Goal: Task Accomplishment & Management: Manage account settings

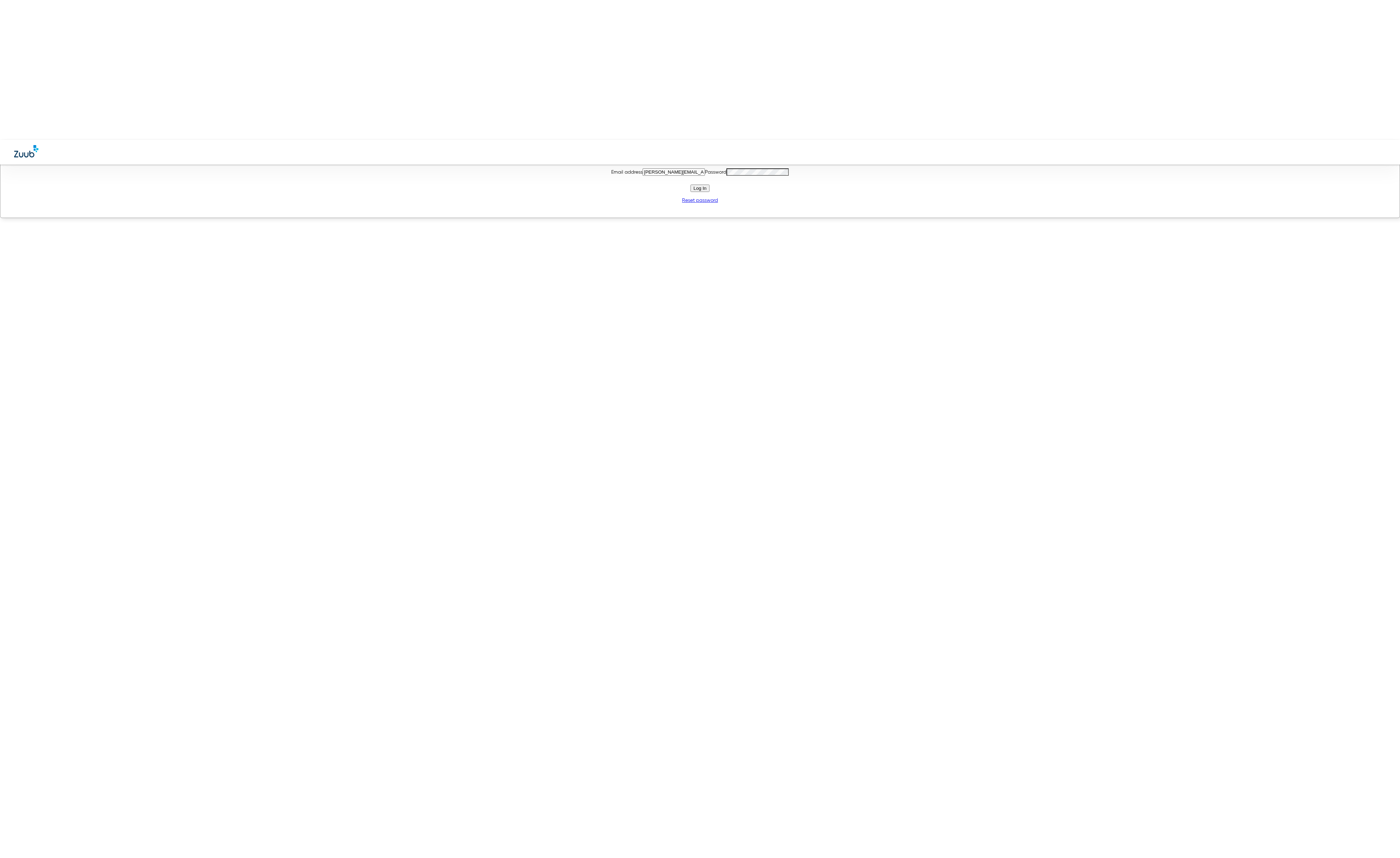
click at [710, 192] on button "Log In" at bounding box center [699, 188] width 19 height 7
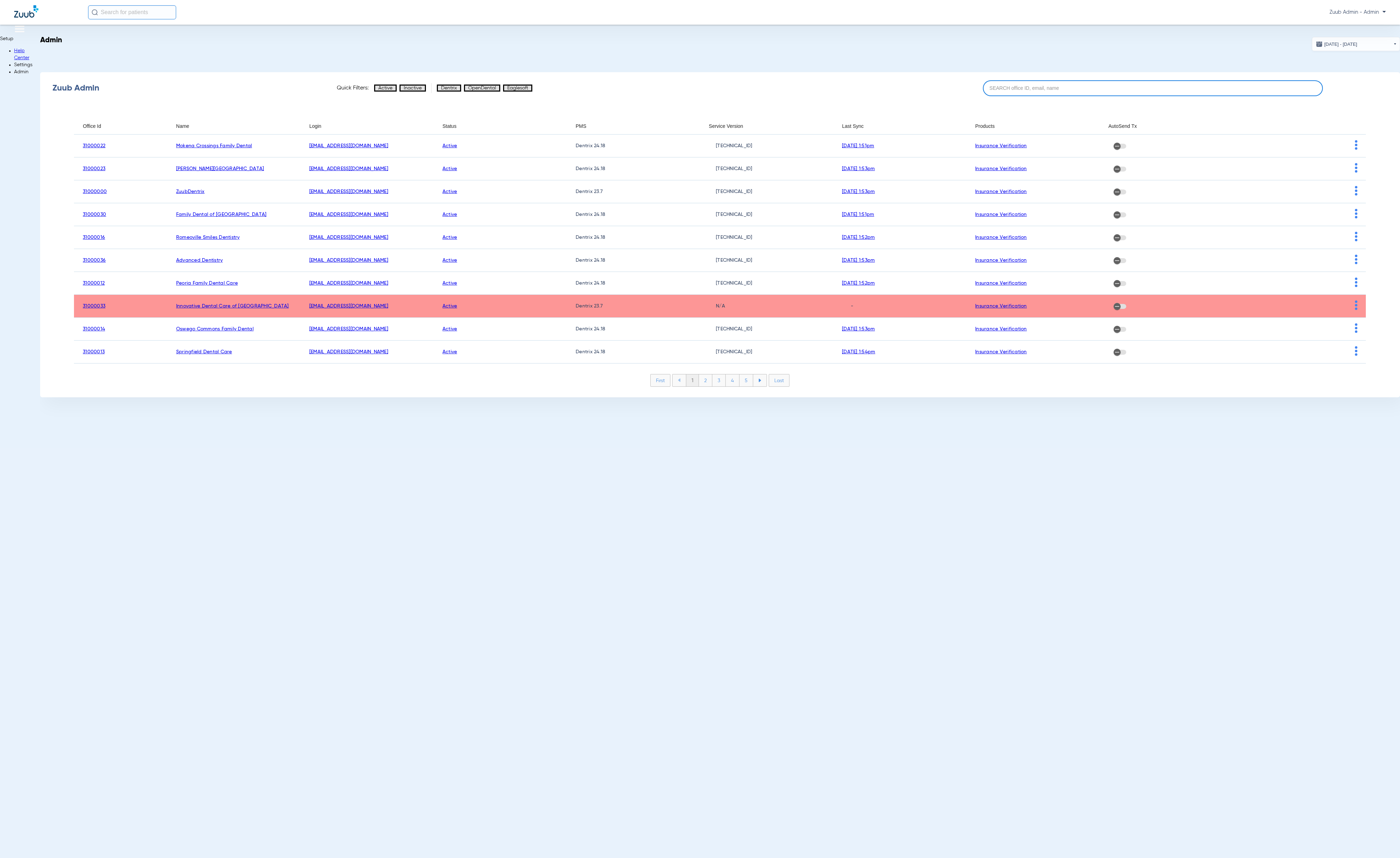
click at [1136, 91] on input at bounding box center [1153, 88] width 340 height 16
paste input "31000040"
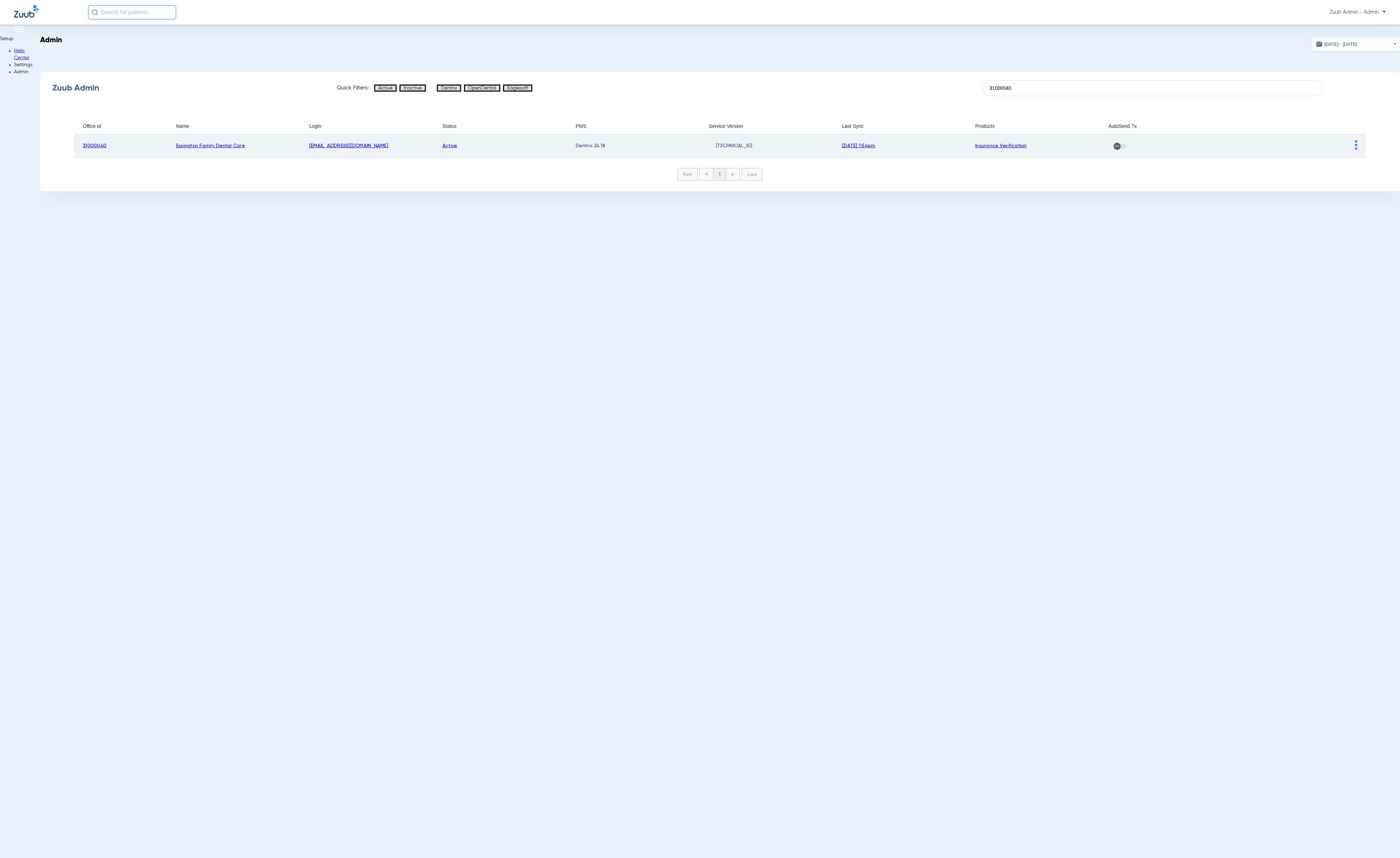
type input "31000040"
click at [1342, 148] on td at bounding box center [1299, 146] width 133 height 23
click at [1355, 148] on img at bounding box center [1356, 145] width 3 height 10
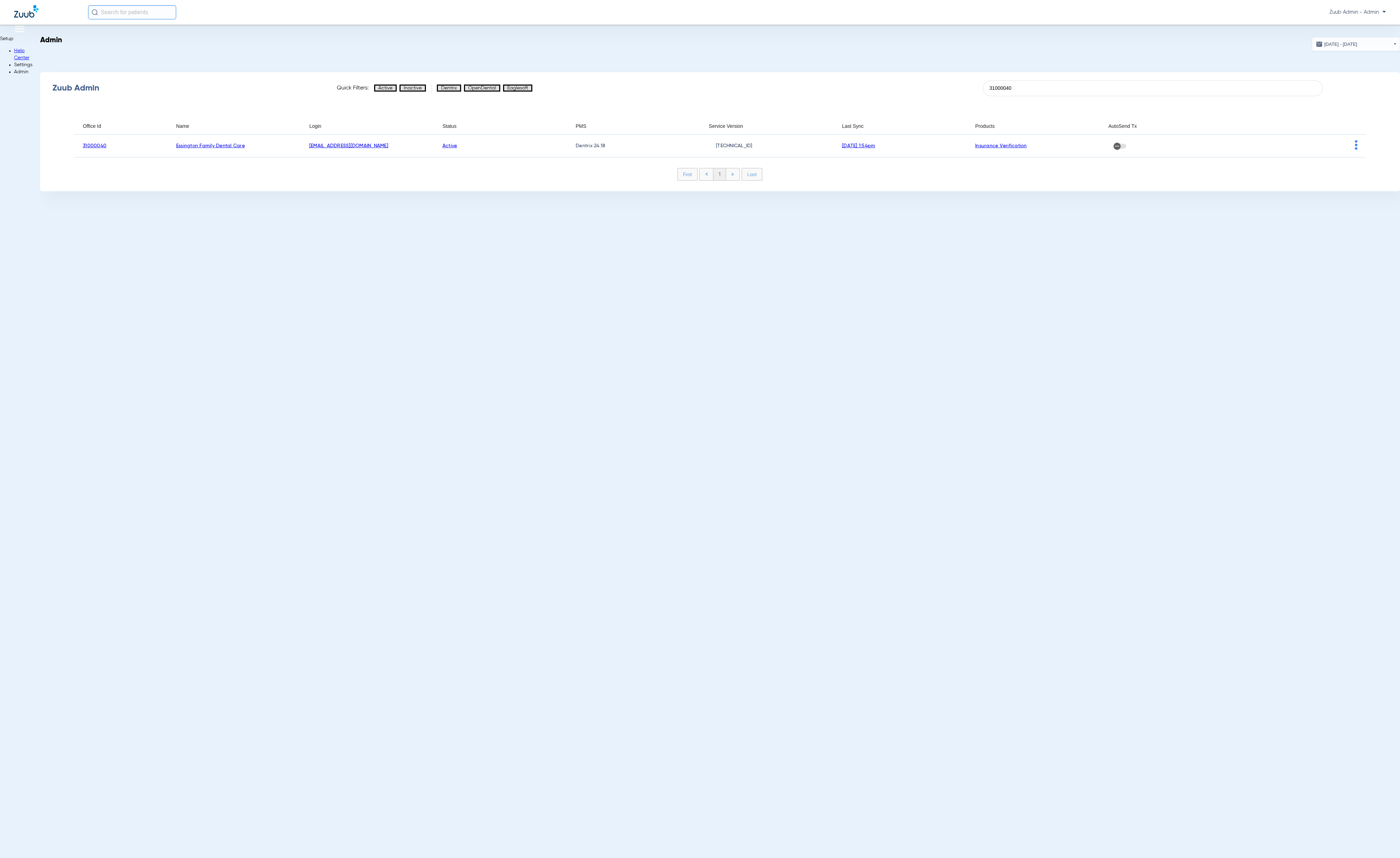
click at [51, 858] on span "View Account" at bounding box center [28, 869] width 46 height 5
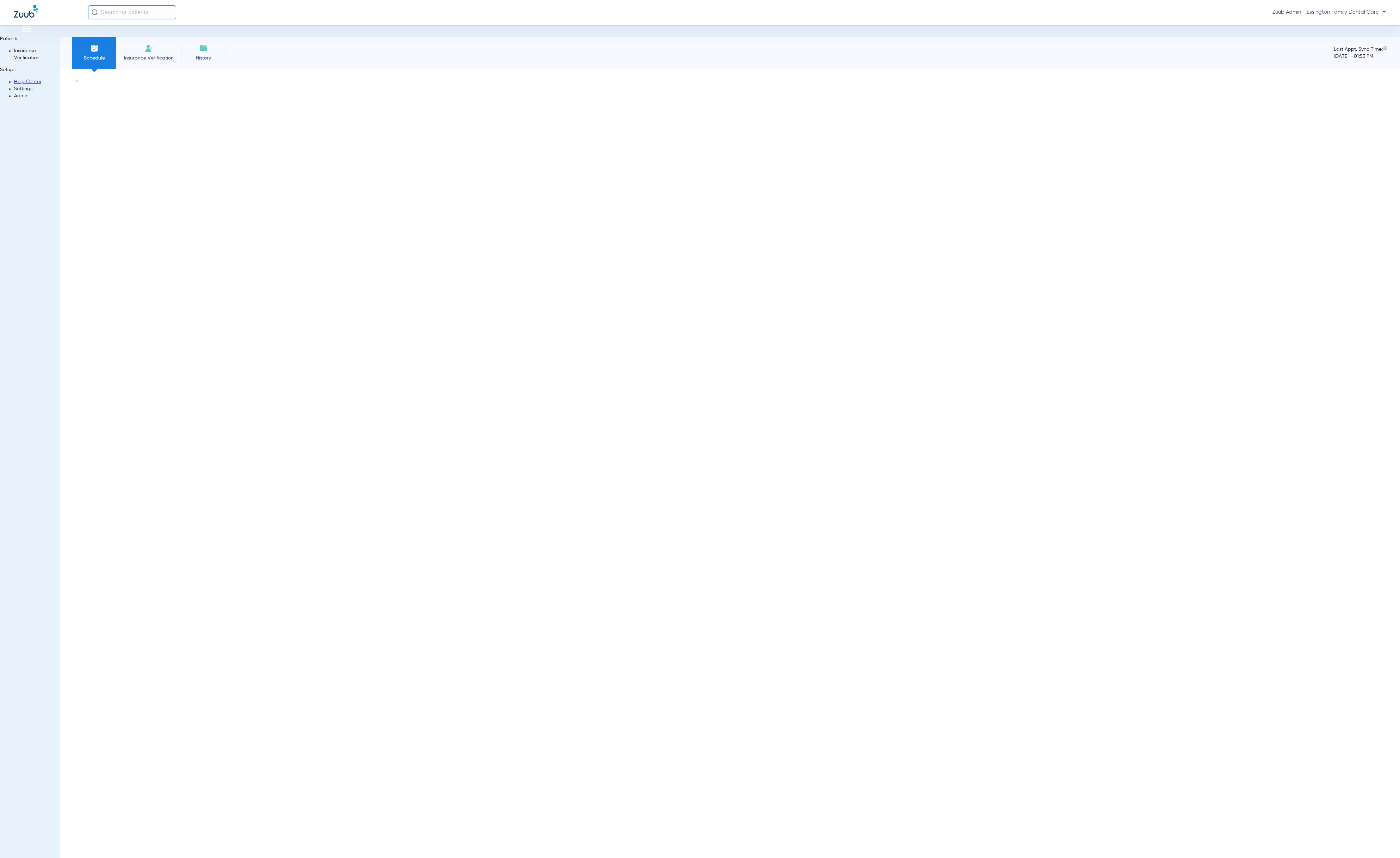
click at [21, 92] on li "Settings" at bounding box center [37, 88] width 46 height 7
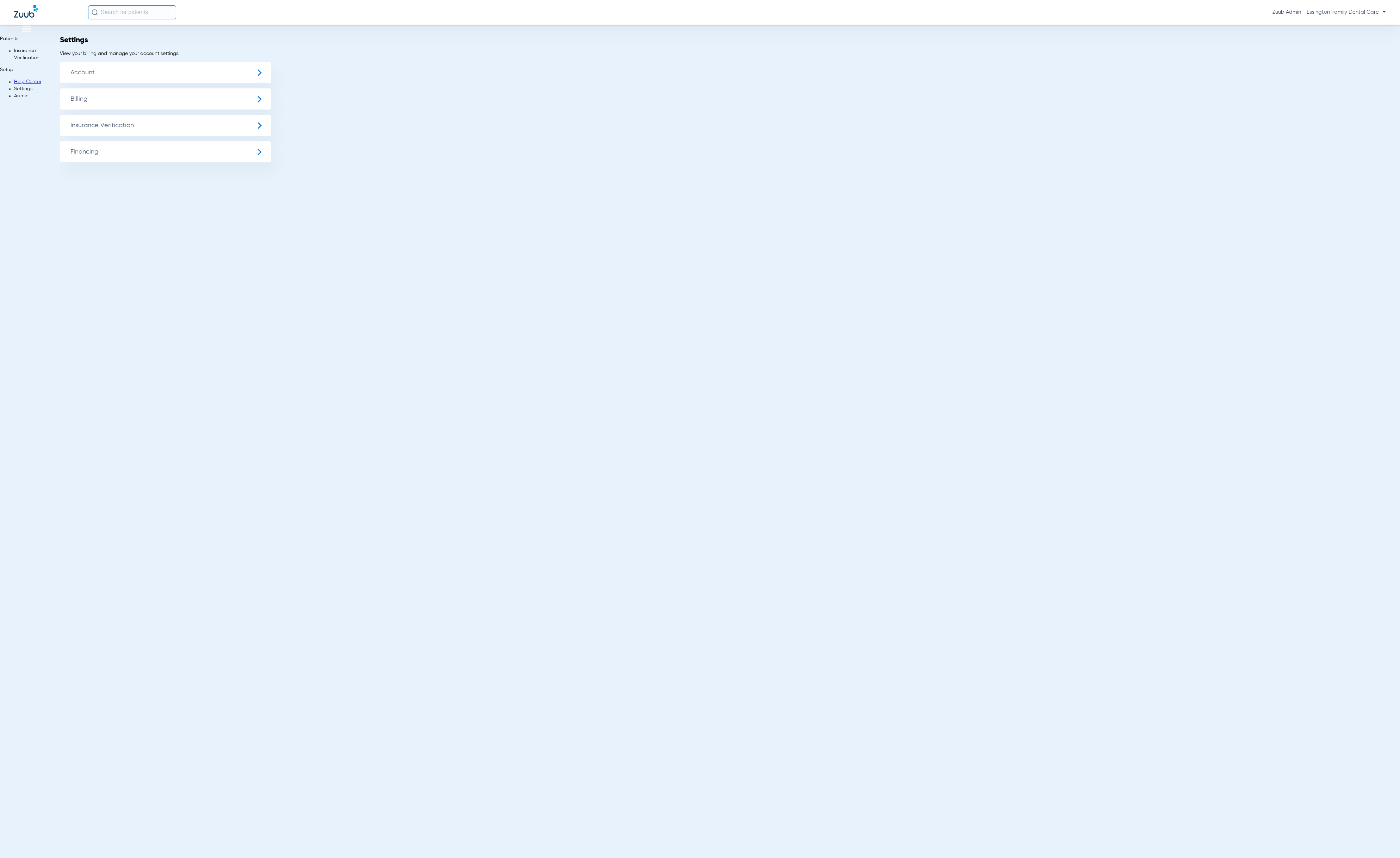
click at [72, 123] on span "Insurance Verification" at bounding box center [165, 125] width 211 height 21
click at [14, 90] on img at bounding box center [14, 90] width 0 height 0
click at [14, 52] on img at bounding box center [14, 52] width 0 height 0
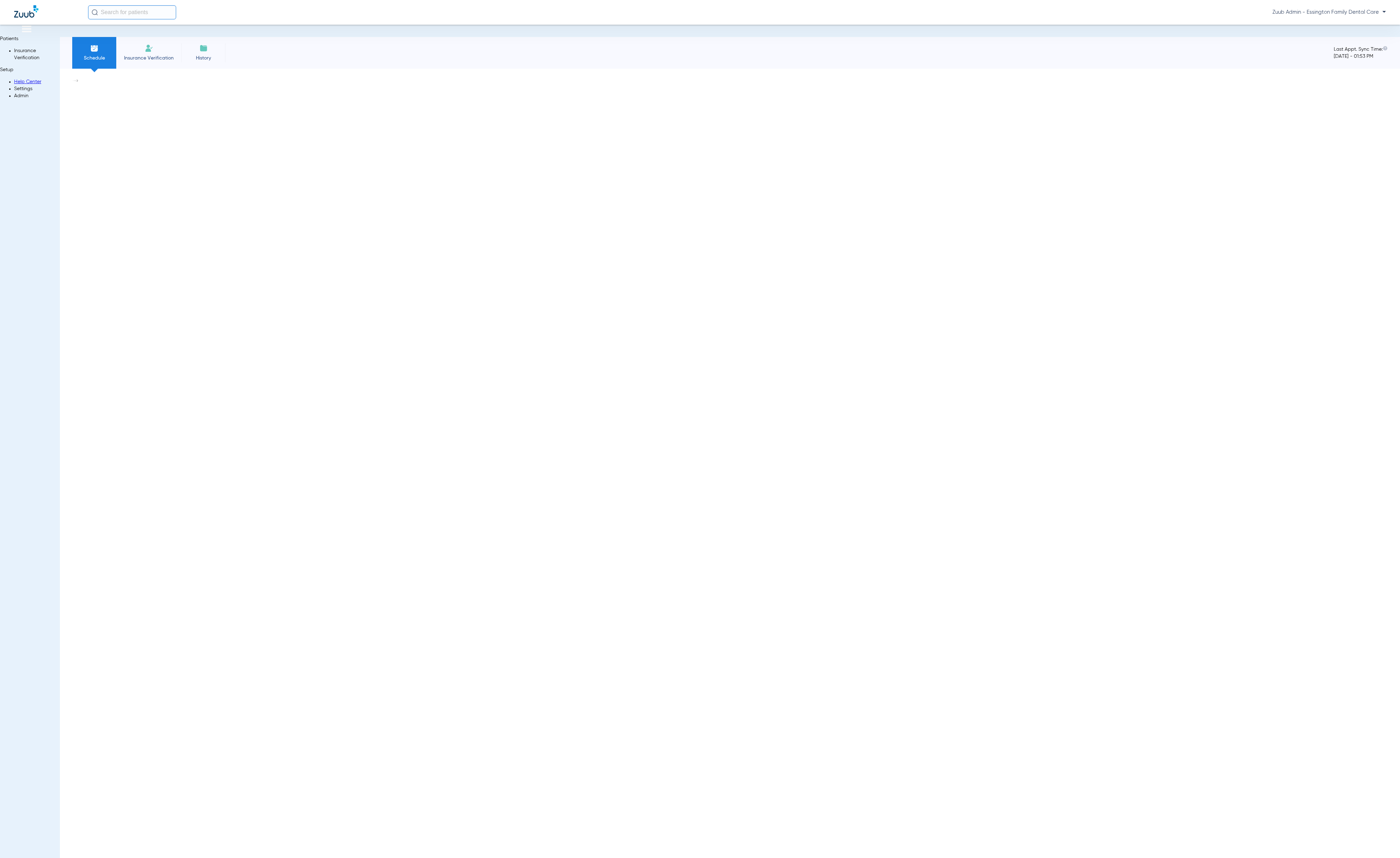
click at [19, 92] on li "Settings" at bounding box center [37, 88] width 46 height 7
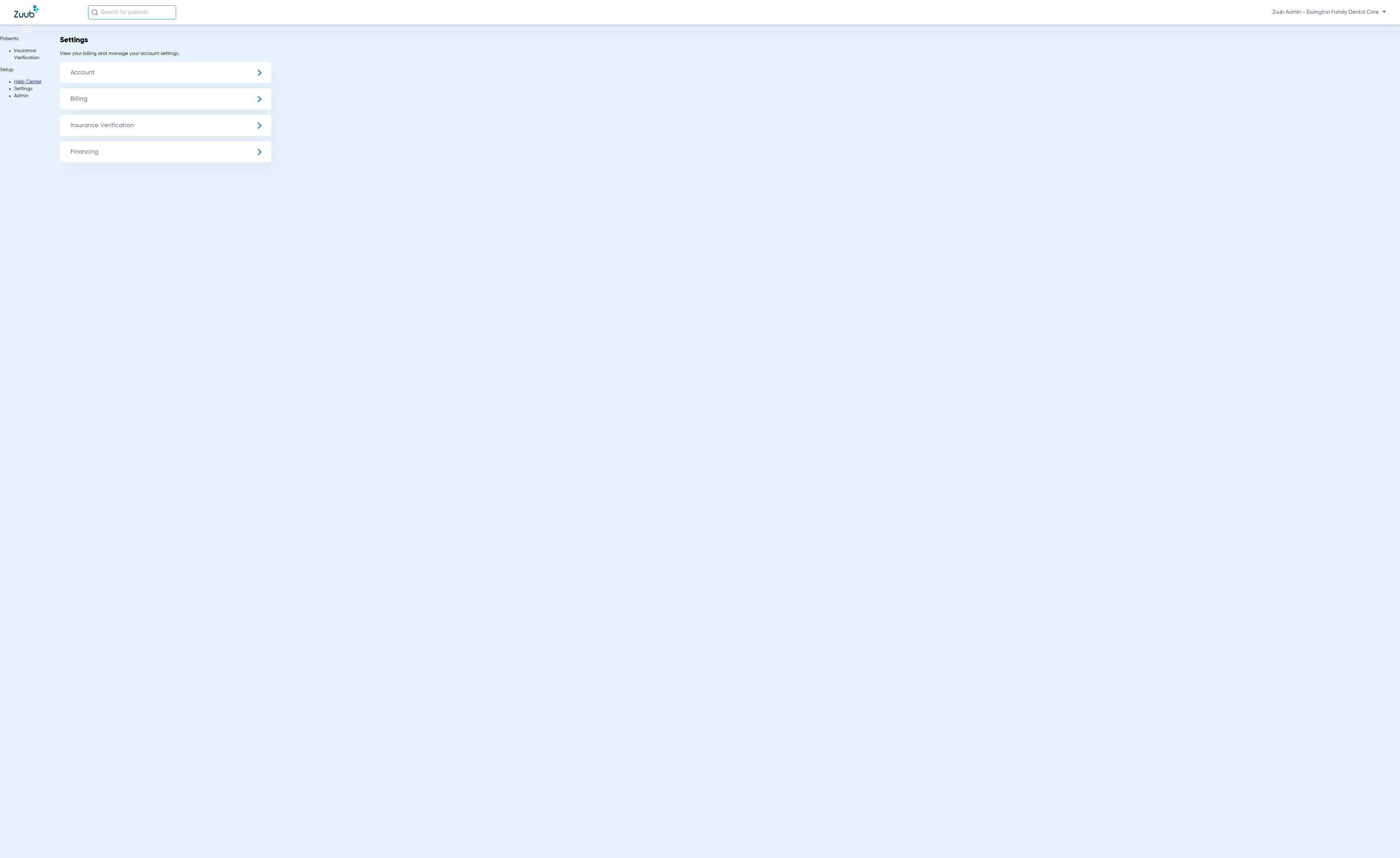
click at [77, 128] on span "Insurance Verification" at bounding box center [165, 125] width 211 height 21
click at [151, 179] on li "Insurance Payer Mapping" at bounding box center [165, 181] width 211 height 18
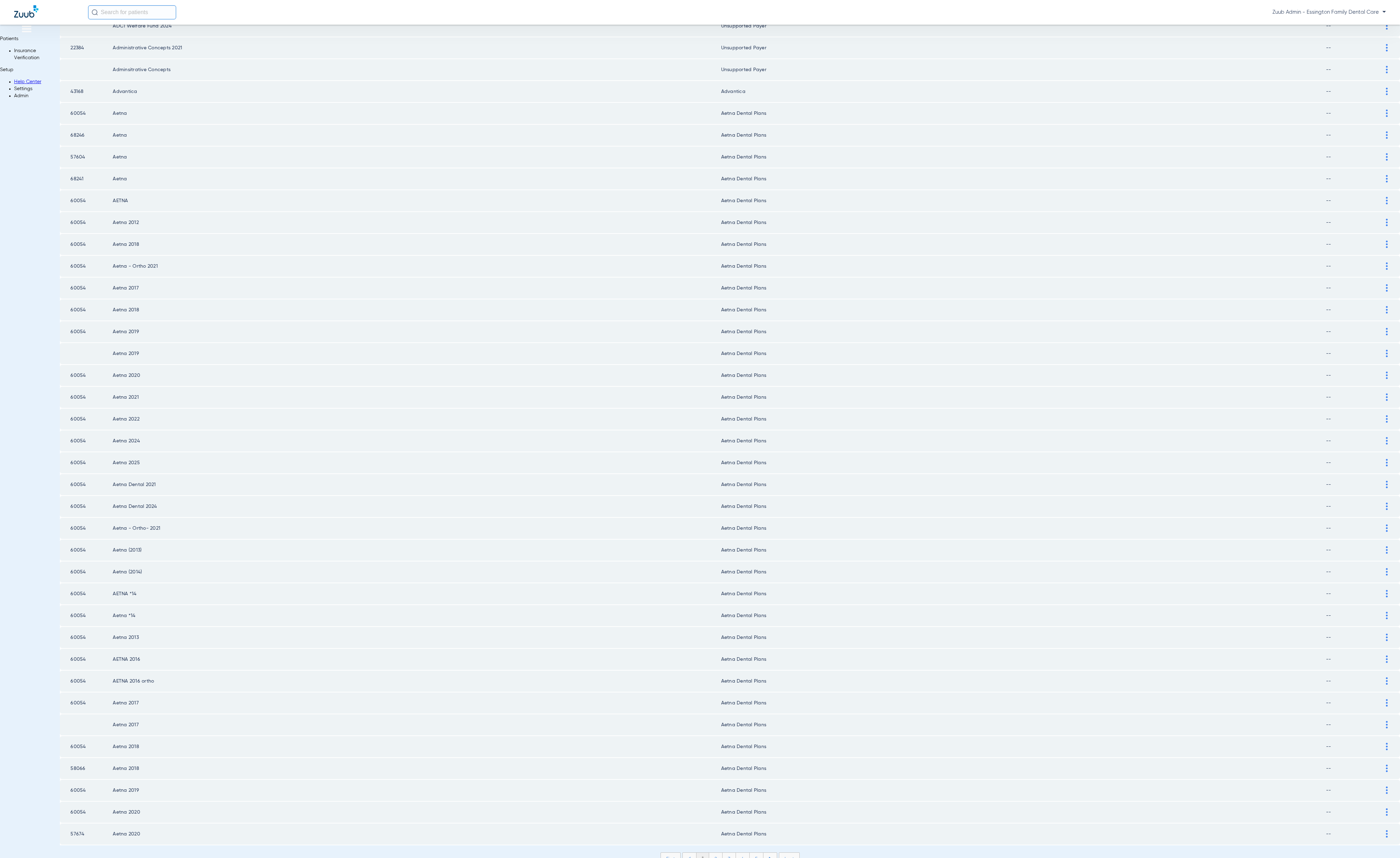
scroll to position [381, 0]
click at [779, 836] on li "Last" at bounding box center [789, 842] width 21 height 12
click at [661, 832] on li "First" at bounding box center [671, 839] width 20 height 12
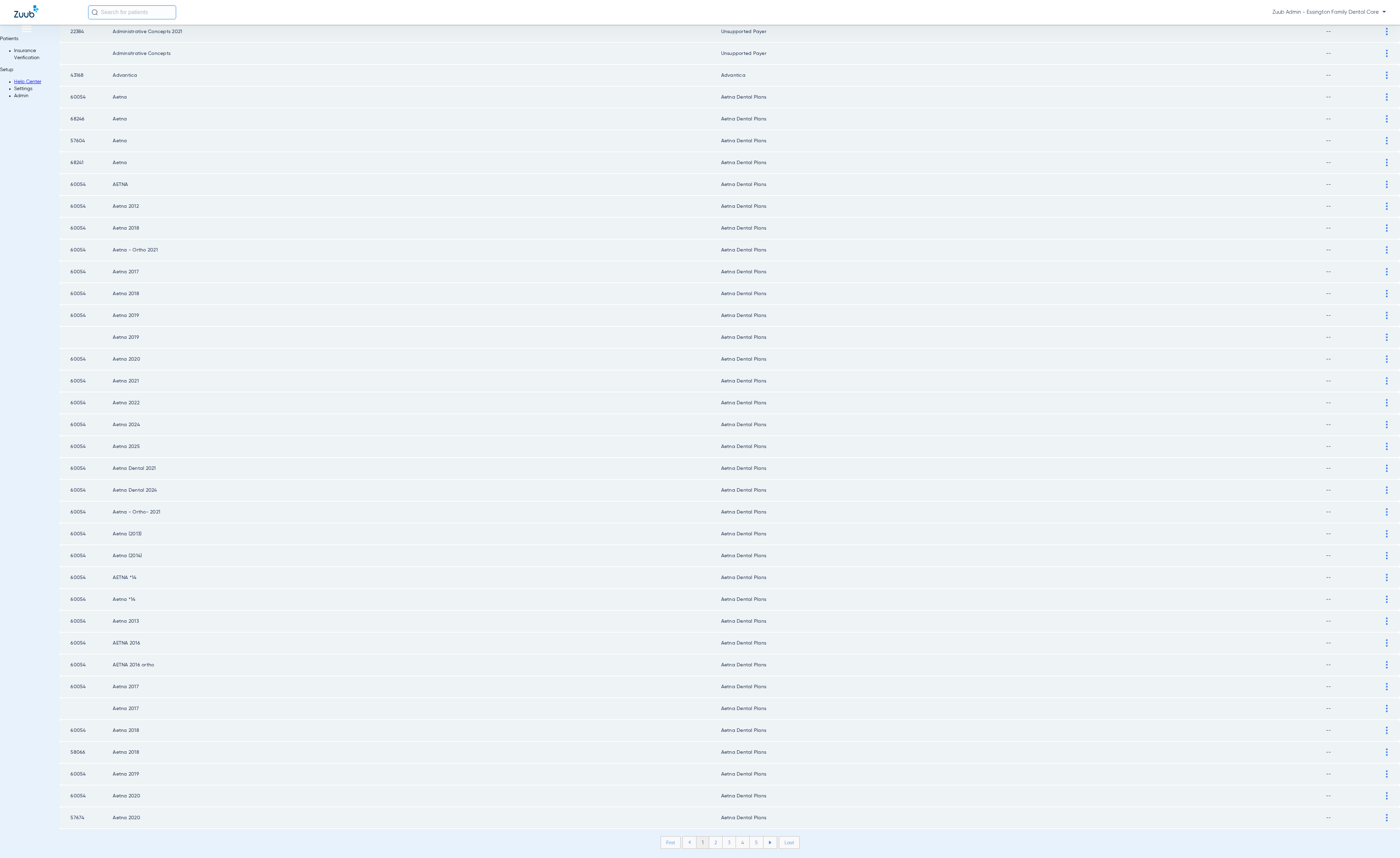
click at [710, 837] on li "2" at bounding box center [716, 843] width 13 height 12
click at [723, 837] on li "3" at bounding box center [729, 843] width 13 height 12
click at [736, 837] on li "4" at bounding box center [743, 843] width 14 height 12
click at [749, 837] on li "5" at bounding box center [757, 843] width 14 height 12
click at [750, 837] on li "6" at bounding box center [757, 843] width 13 height 12
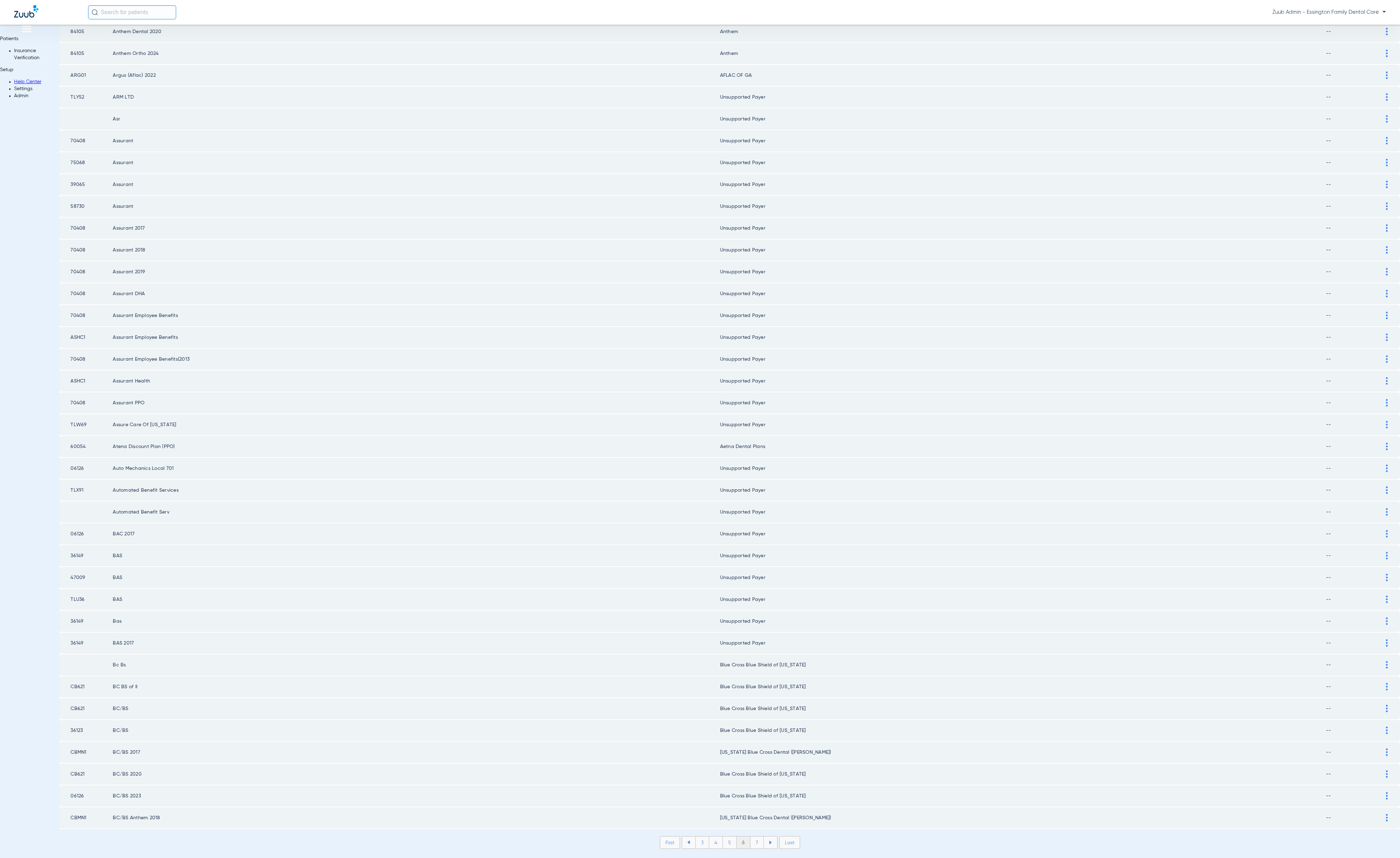
click at [750, 837] on li "7" at bounding box center [757, 843] width 13 height 12
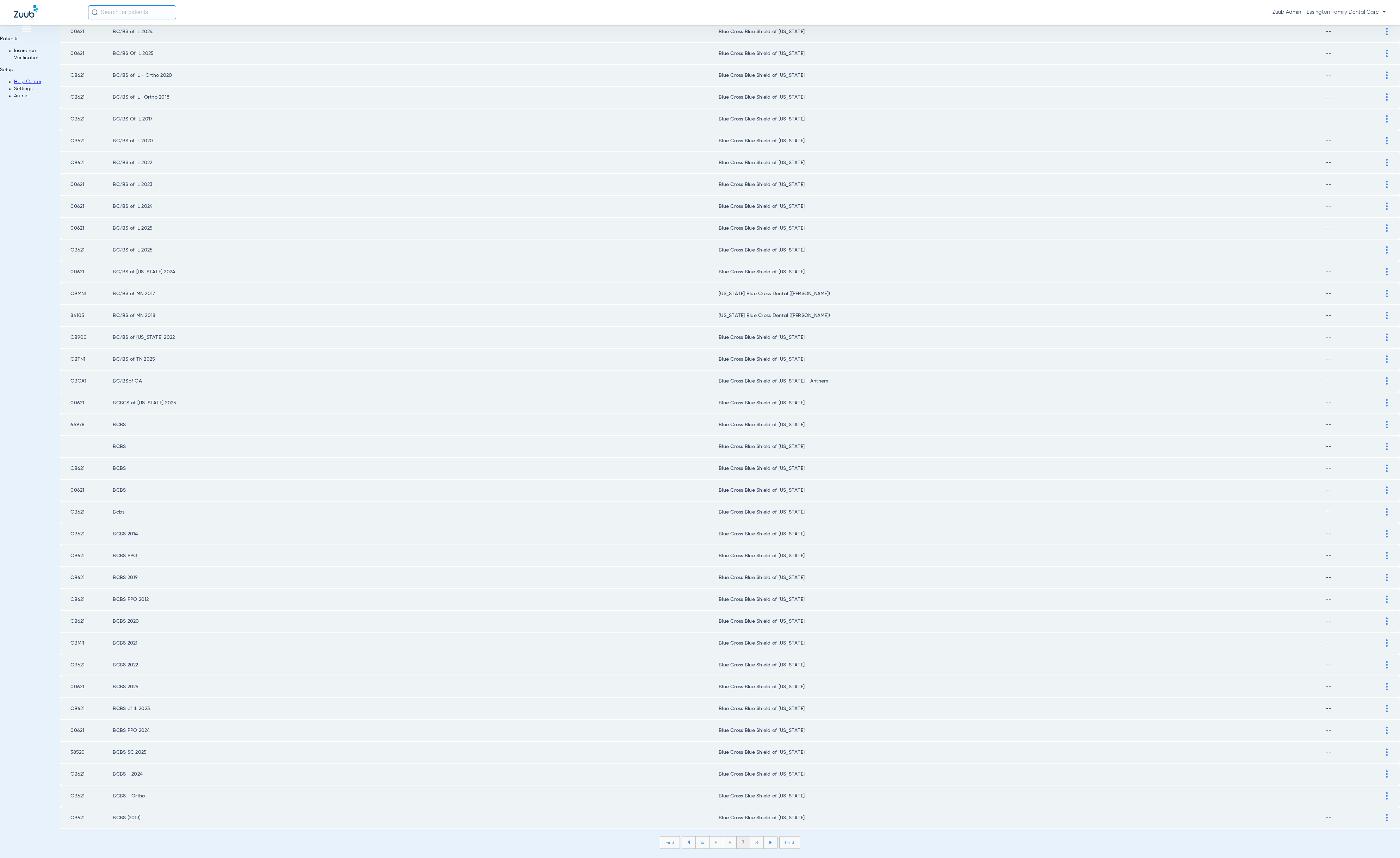
drag, startPoint x: 738, startPoint y: 820, endPoint x: 728, endPoint y: 809, distance: 14.9
click at [750, 837] on li "8" at bounding box center [757, 843] width 14 height 12
click at [750, 837] on li "9" at bounding box center [757, 843] width 13 height 12
click at [940, 589] on td "Blue Cross Blue Shield of [US_STATE]" at bounding box center [1023, 600] width 605 height 21
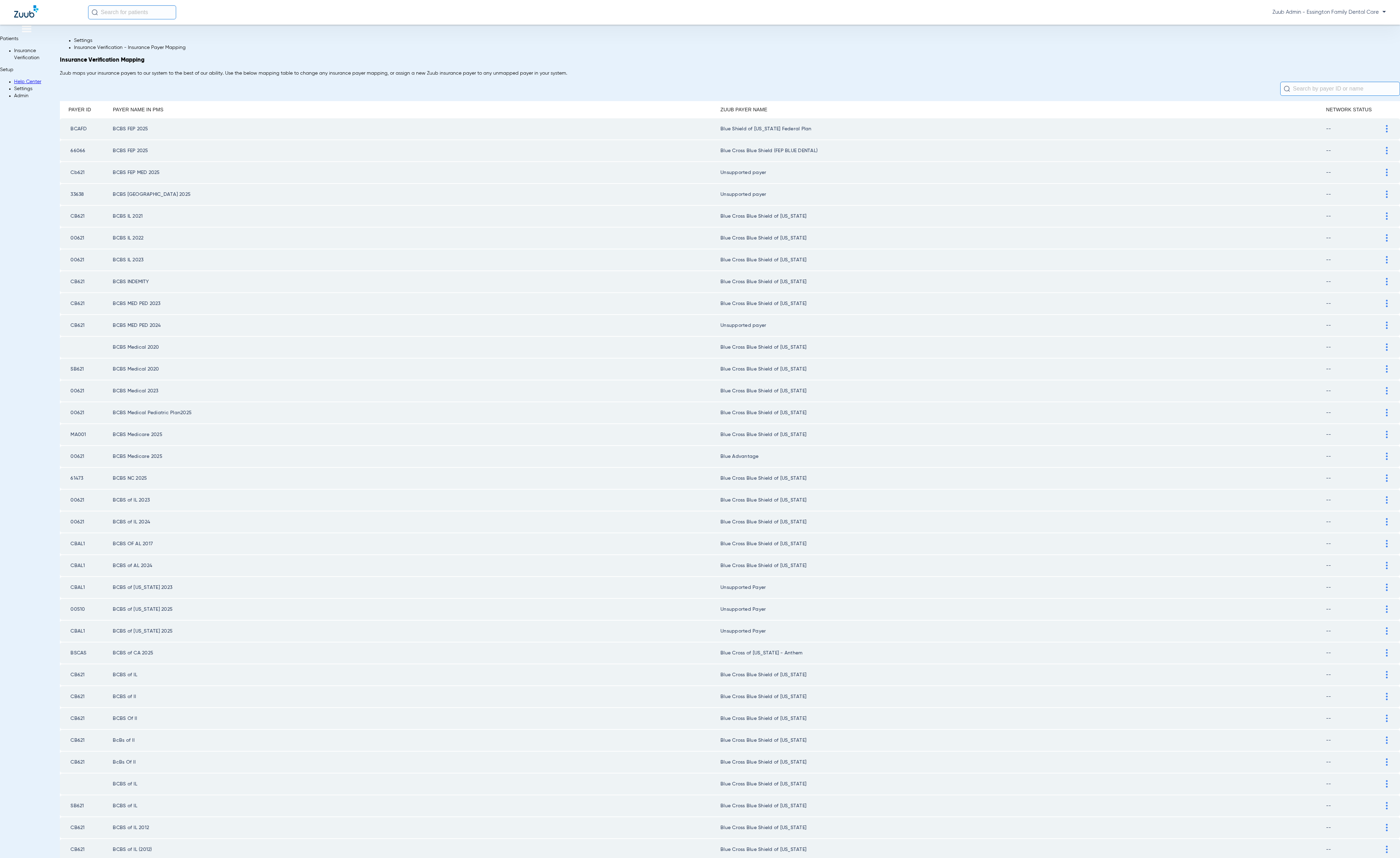
scroll to position [381, 0]
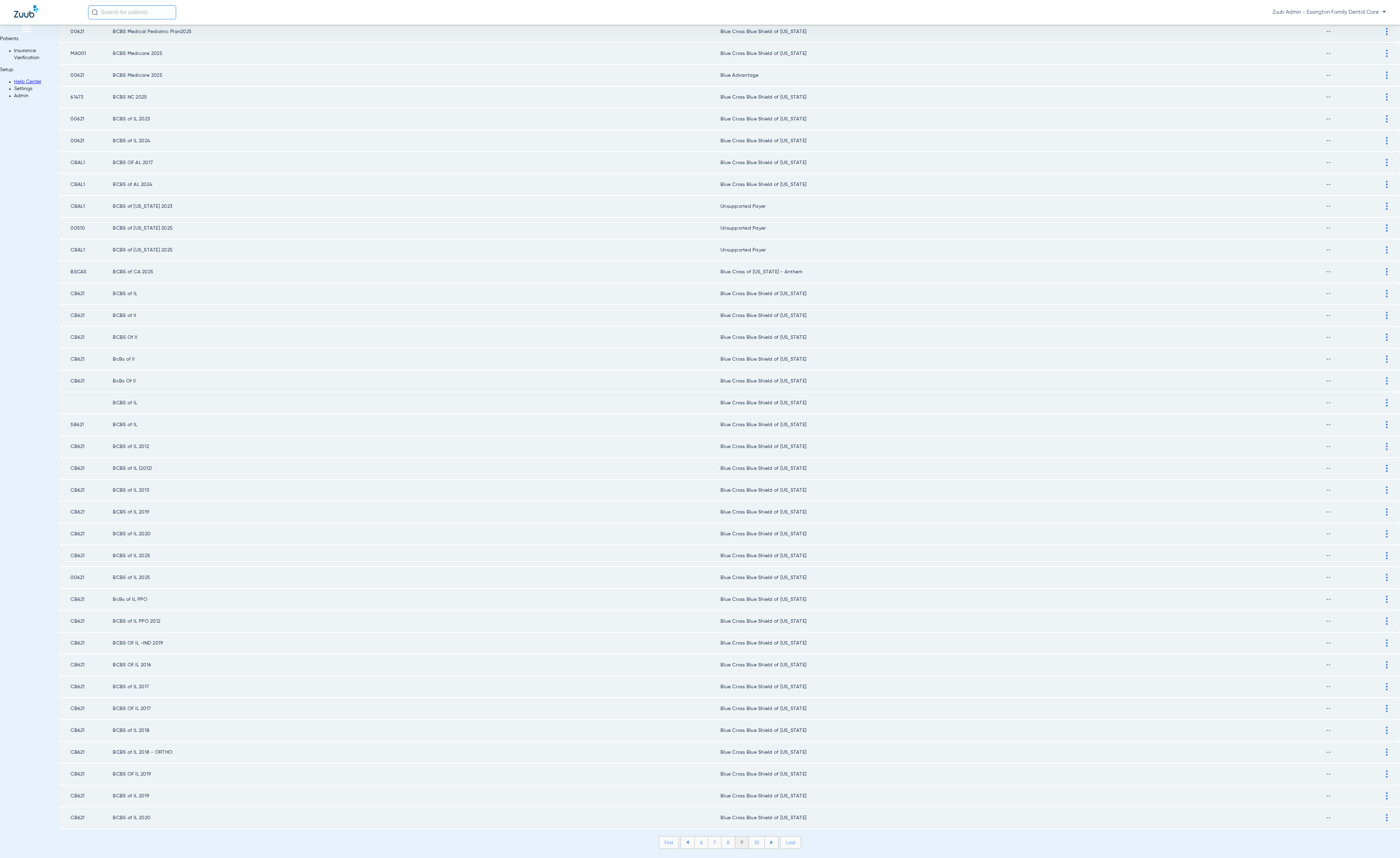
click at [749, 837] on li "10" at bounding box center [757, 843] width 16 height 12
click at [751, 837] on li "11" at bounding box center [758, 843] width 14 height 12
click at [751, 837] on li "12" at bounding box center [758, 843] width 15 height 12
click at [752, 837] on li "13" at bounding box center [759, 843] width 15 height 12
click at [753, 837] on li "14" at bounding box center [761, 843] width 16 height 12
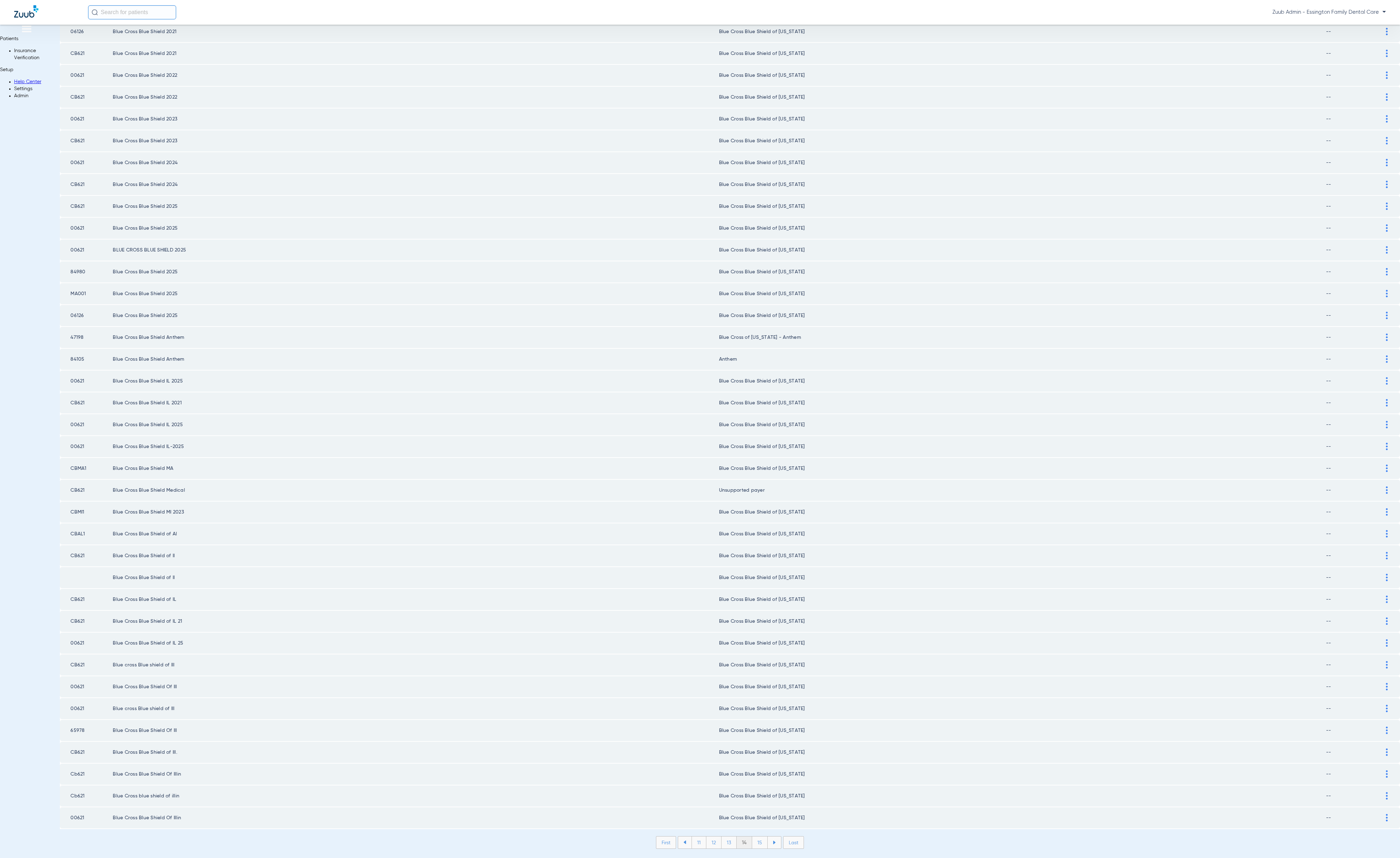
click at [752, 837] on li "15" at bounding box center [760, 843] width 16 height 12
click at [753, 837] on li "16" at bounding box center [760, 843] width 15 height 12
click at [753, 837] on li "17" at bounding box center [760, 843] width 15 height 12
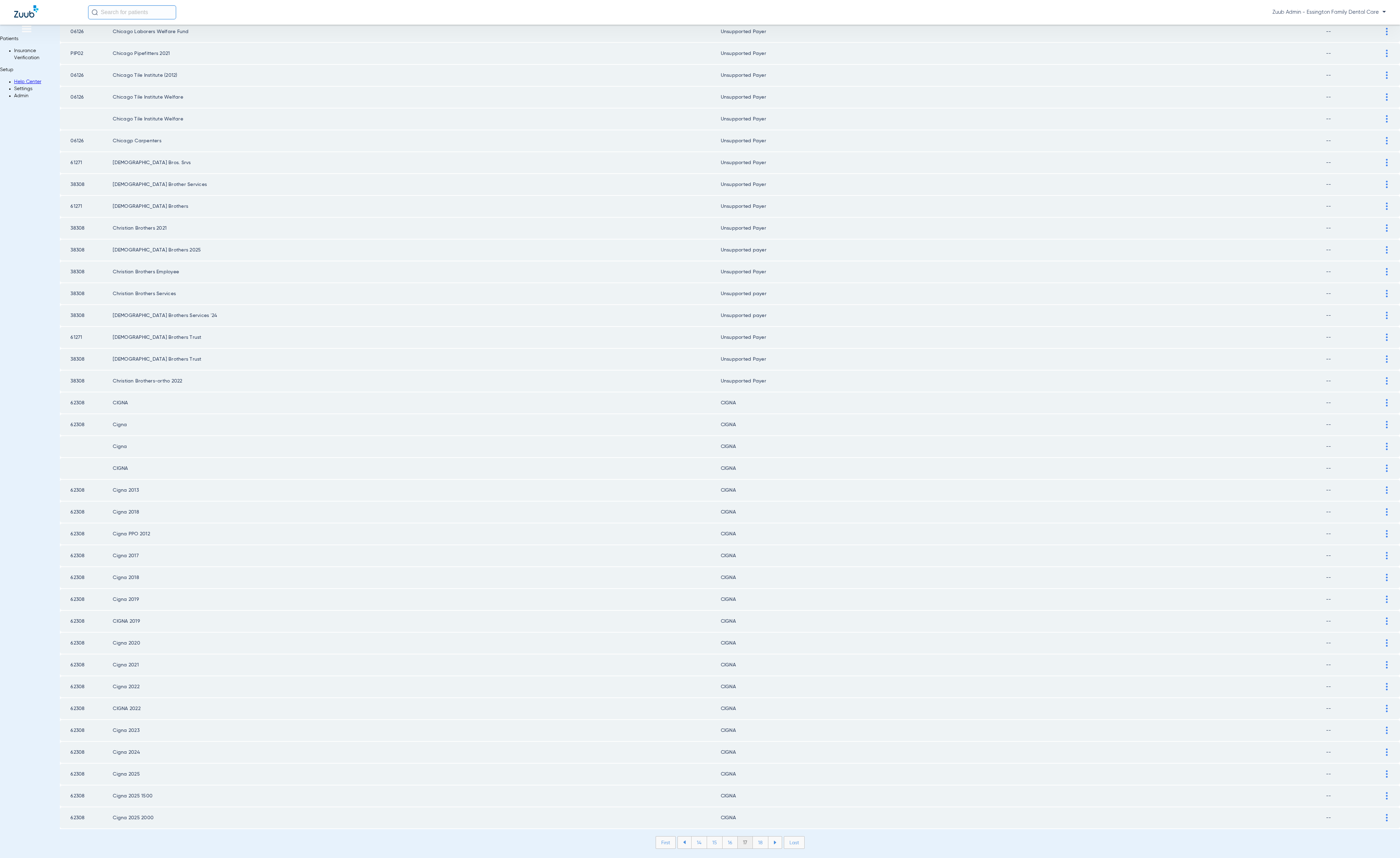
click at [753, 837] on li "18" at bounding box center [761, 843] width 16 height 12
click at [753, 837] on li "19" at bounding box center [760, 843] width 15 height 12
click at [745, 836] on div "First 16 17 18 19 20 Last Items per page: 50 901 – 950 of 3294" at bounding box center [730, 847] width 1341 height 23
click at [752, 837] on li "20" at bounding box center [760, 843] width 17 height 12
click at [754, 837] on li "21" at bounding box center [761, 843] width 15 height 12
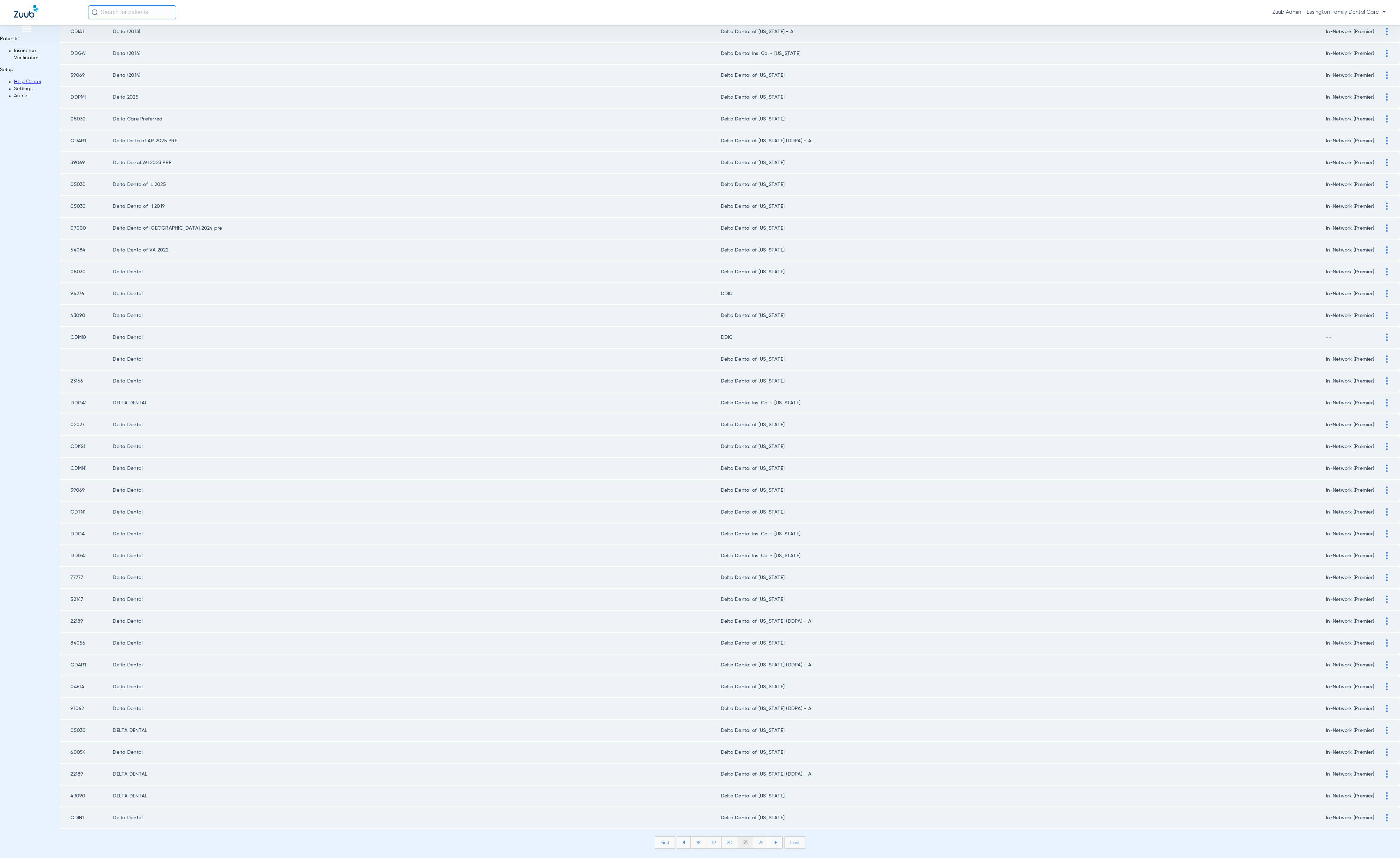
click at [753, 837] on li "22" at bounding box center [761, 843] width 16 height 12
click at [753, 837] on li "23" at bounding box center [761, 843] width 16 height 12
click at [744, 807] on div "Payer ID Payer Name in PMS Zuub Payer Name Network Status CDIN1 DELTA DENTAL 20…" at bounding box center [730, 290] width 1341 height 1140
drag, startPoint x: 509, startPoint y: 781, endPoint x: 78, endPoint y: 799, distance: 431.4
click at [0, 798] on div "Patients Insurance Verification Setup Help Center Settings Admin Settings Insur…" at bounding box center [700, 441] width 1400 height 833
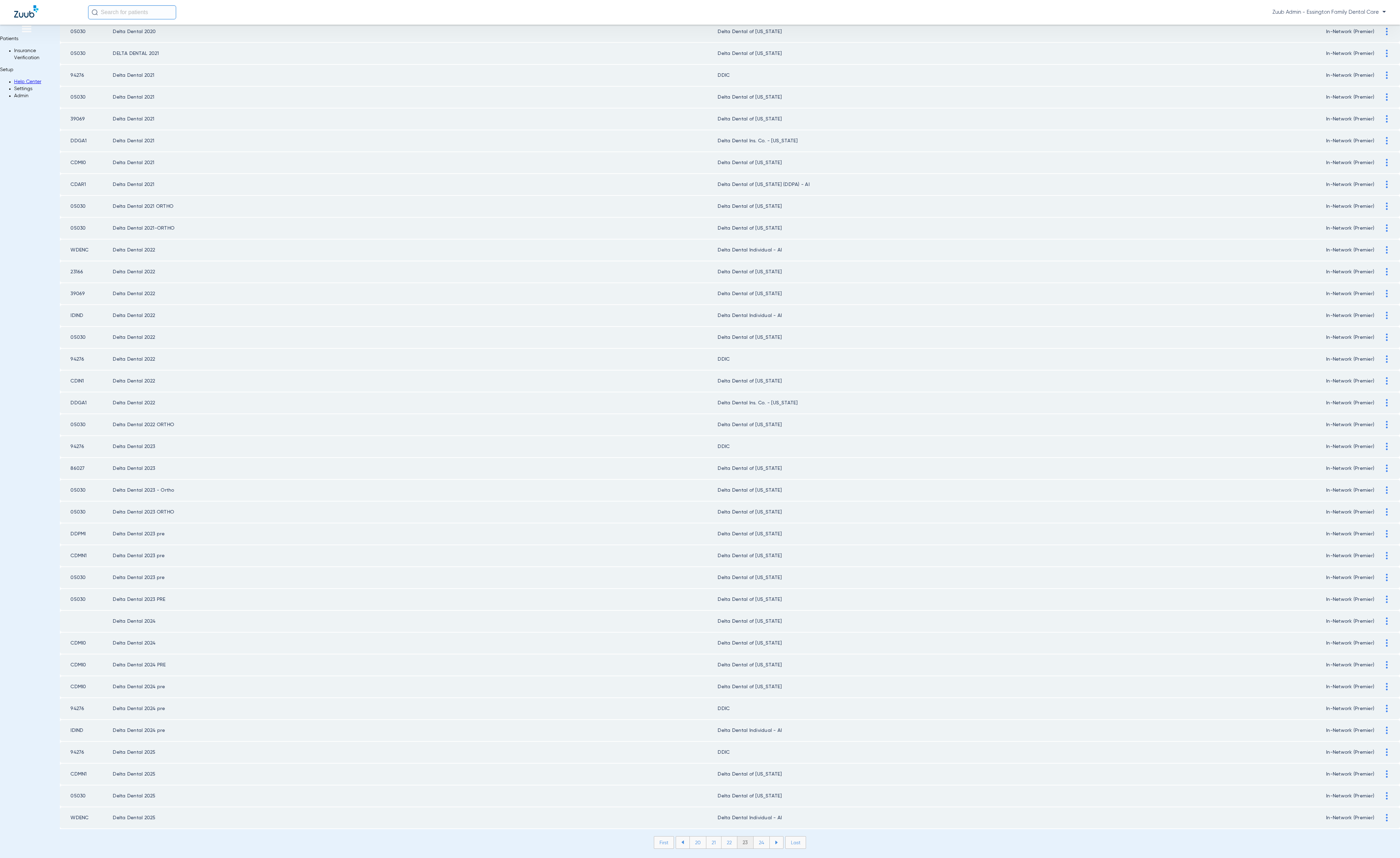
click at [309, 786] on td "Delta Dental 2025" at bounding box center [415, 796] width 605 height 21
click at [754, 837] on li "24" at bounding box center [762, 843] width 16 height 12
click at [753, 837] on li "25" at bounding box center [761, 843] width 16 height 12
click at [754, 837] on li "26" at bounding box center [762, 843] width 16 height 12
click at [755, 837] on li "27" at bounding box center [763, 843] width 16 height 12
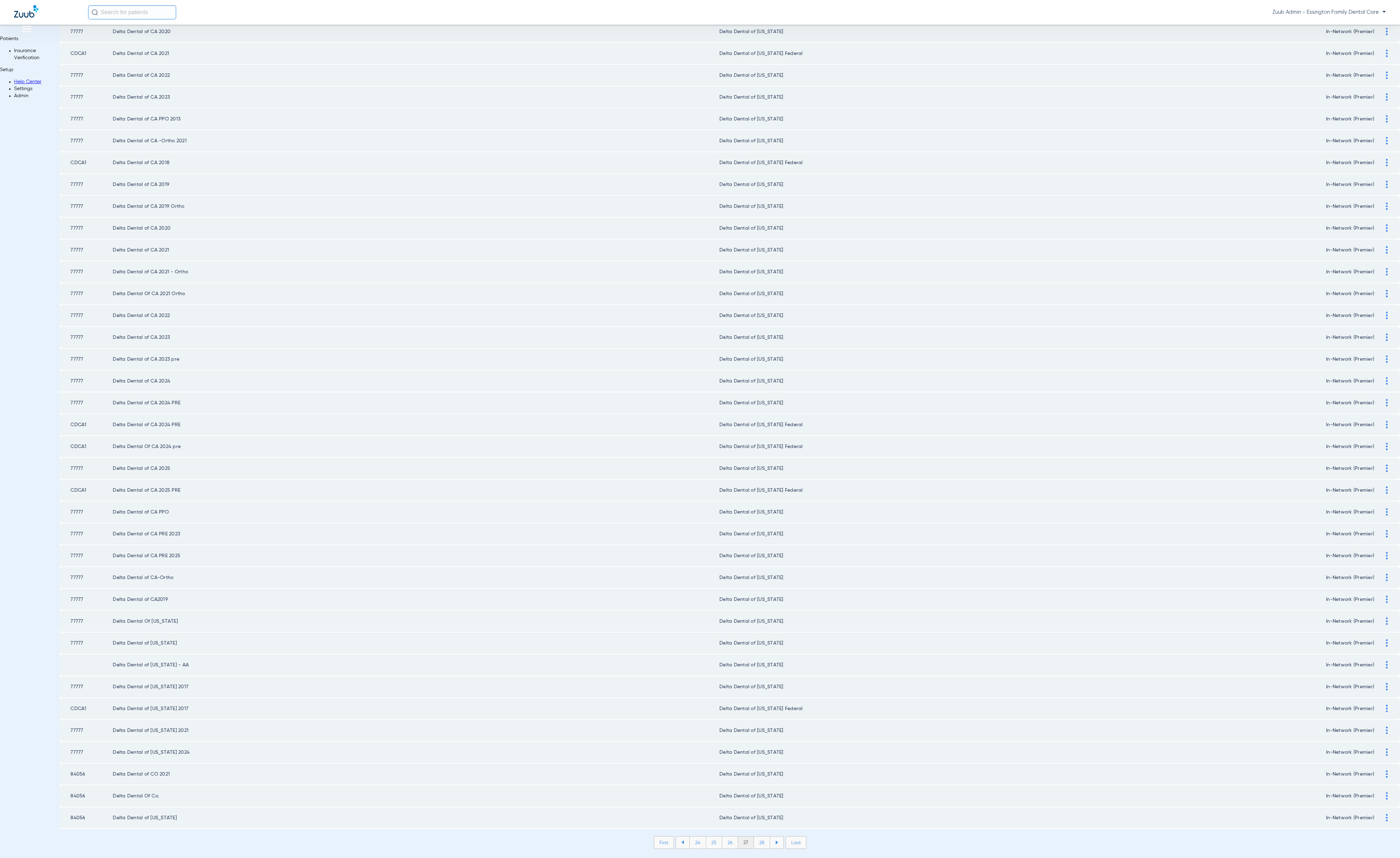
click at [754, 837] on li "28" at bounding box center [762, 843] width 16 height 12
click at [754, 837] on li "29" at bounding box center [762, 843] width 16 height 12
click at [754, 837] on li "30" at bounding box center [762, 843] width 17 height 12
click at [755, 837] on li "31" at bounding box center [762, 843] width 15 height 12
click at [754, 837] on li "32" at bounding box center [762, 843] width 16 height 12
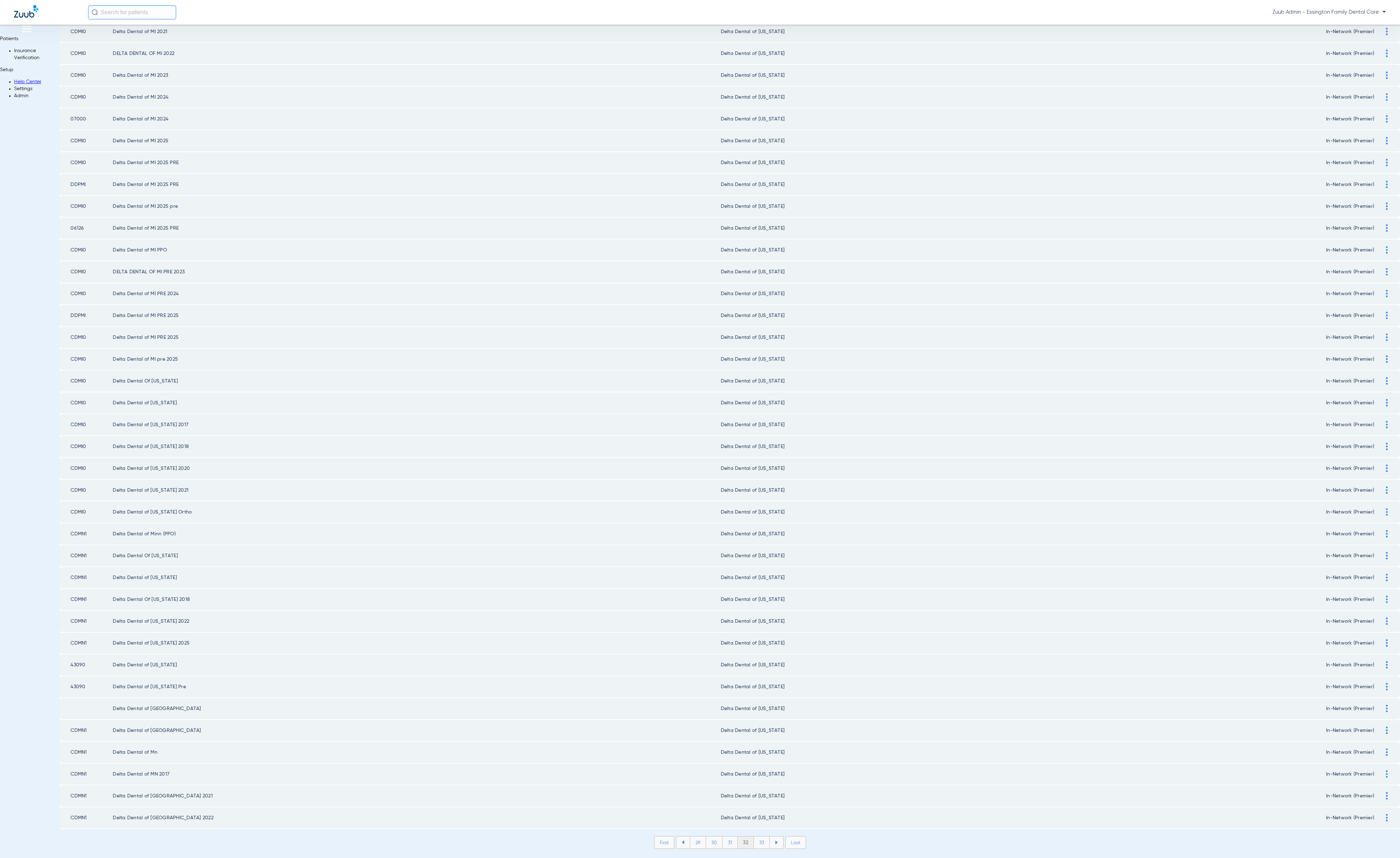
click at [754, 837] on li "33" at bounding box center [762, 843] width 16 height 12
click at [754, 837] on li "34" at bounding box center [762, 843] width 16 height 12
click at [754, 837] on li "35" at bounding box center [762, 843] width 16 height 12
click at [755, 837] on li "36" at bounding box center [763, 843] width 16 height 12
click at [755, 837] on li "37" at bounding box center [763, 843] width 16 height 12
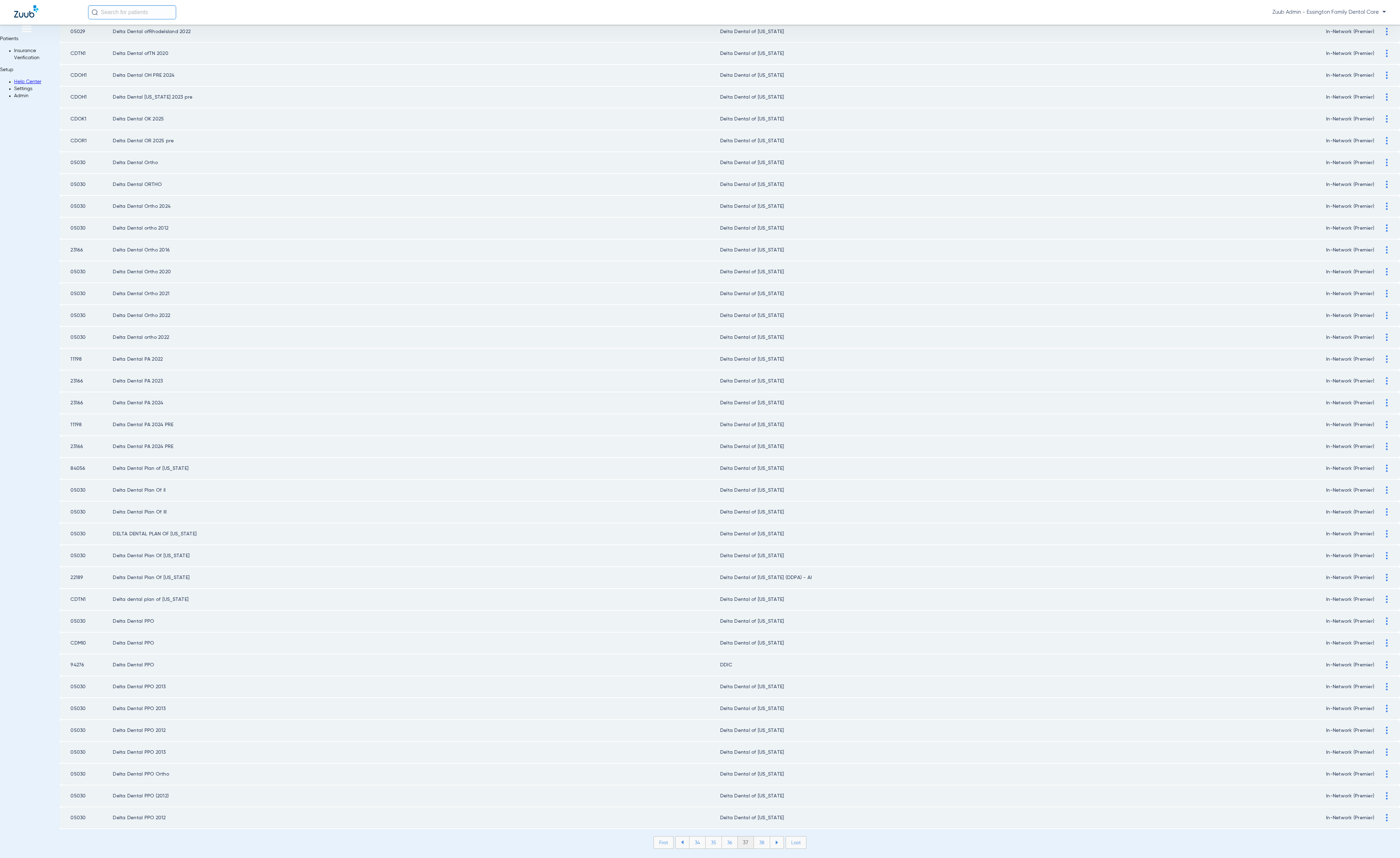
click at [754, 837] on li "38" at bounding box center [762, 843] width 16 height 12
click at [755, 837] on li "39" at bounding box center [763, 843] width 16 height 12
click at [754, 837] on li "40" at bounding box center [762, 843] width 17 height 12
click at [749, 836] on div "First 37 38 39 40 41 Last Items per page: 50 [DATE] – [DATE] of 3294" at bounding box center [730, 847] width 1341 height 23
click at [755, 837] on li "41" at bounding box center [763, 843] width 16 height 12
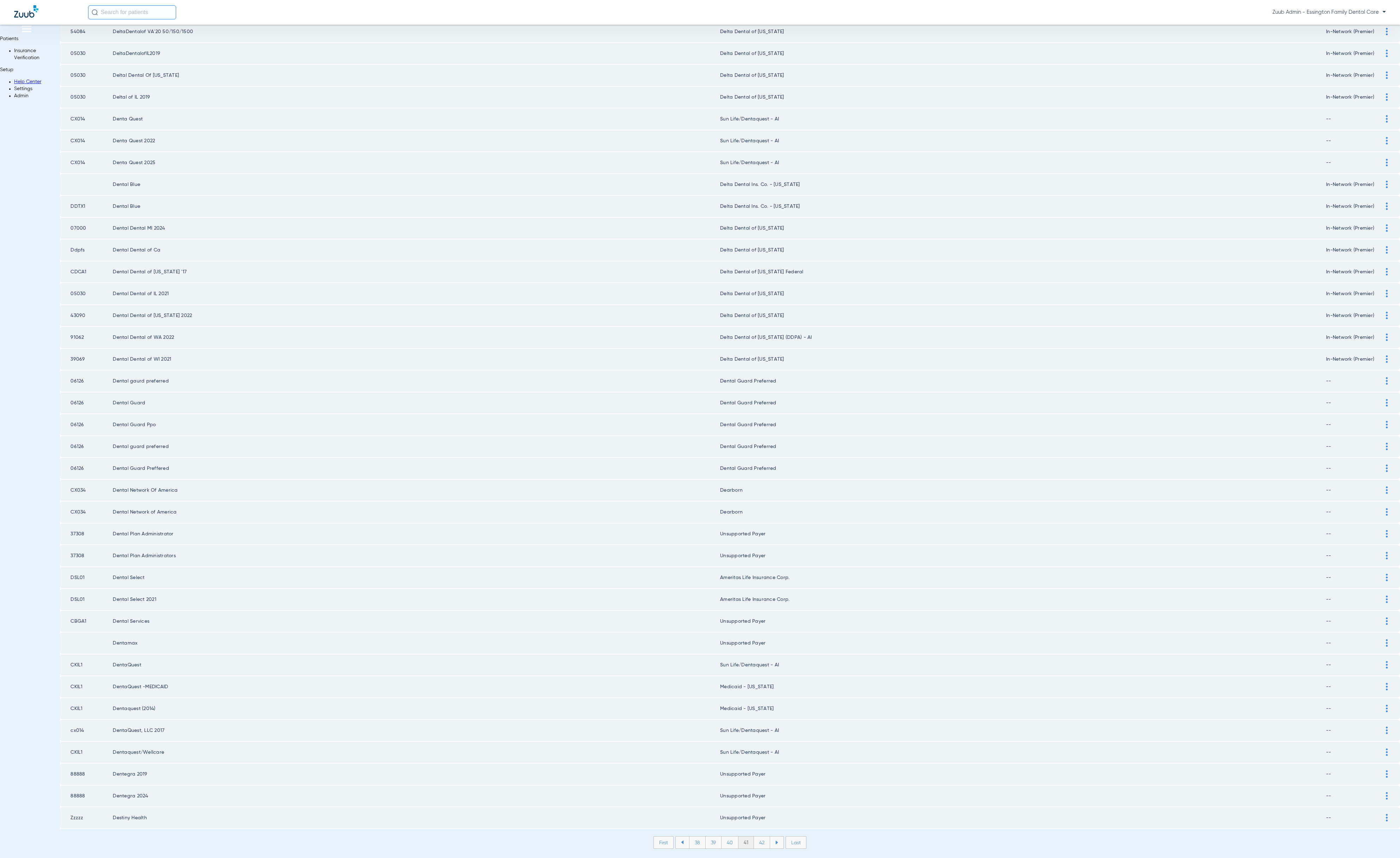
click at [754, 837] on li "42" at bounding box center [762, 843] width 16 height 12
click at [743, 809] on div "Payer ID Payer Name in PMS Zuub Payer Name Network Status Zzzzz Destiny Health …" at bounding box center [730, 290] width 1341 height 1140
click at [754, 837] on li "43" at bounding box center [762, 843] width 16 height 12
click at [755, 837] on li "44" at bounding box center [763, 843] width 17 height 12
click at [754, 837] on li "45" at bounding box center [762, 843] width 17 height 12
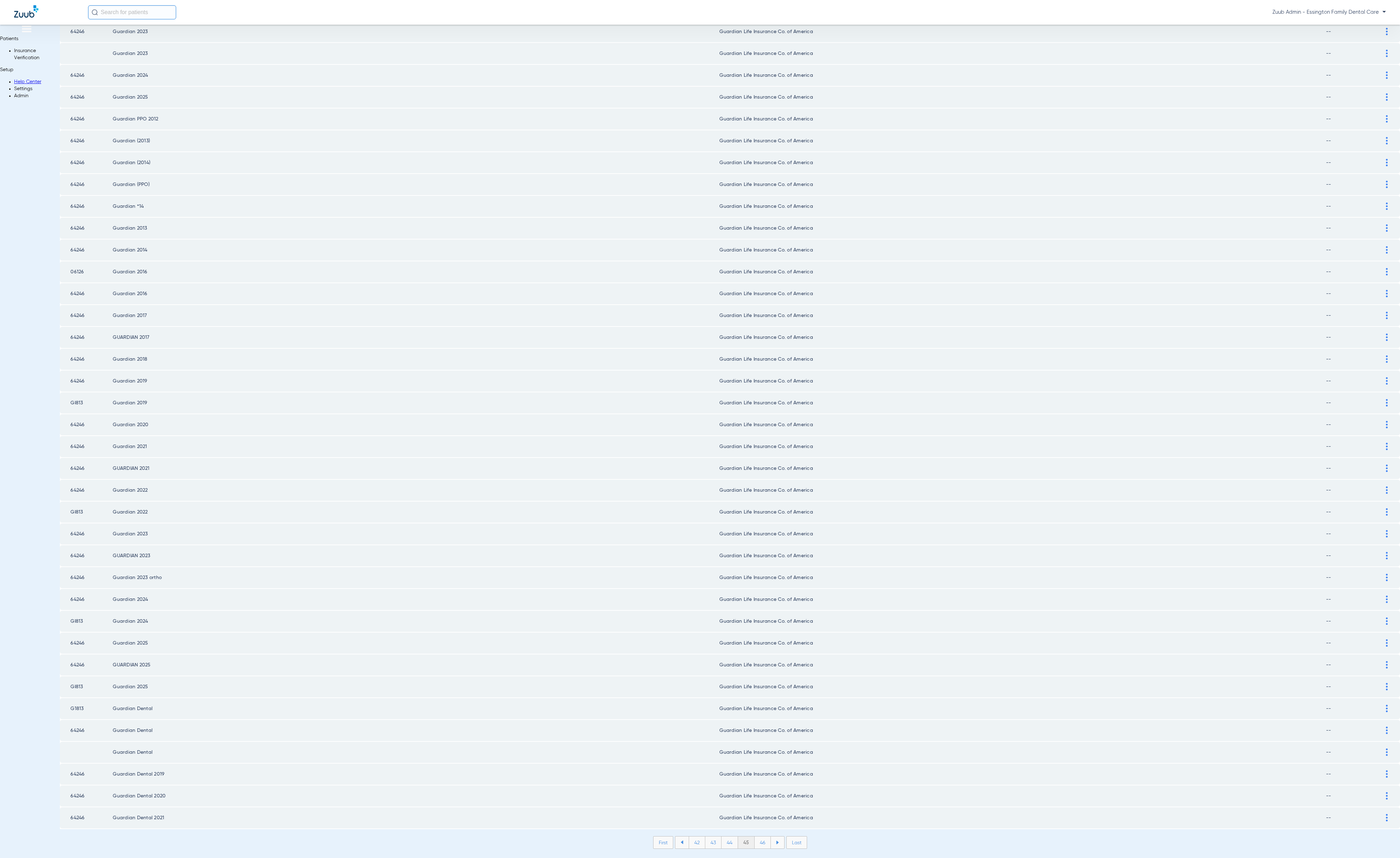
click at [755, 837] on li "46" at bounding box center [763, 843] width 16 height 12
click at [755, 837] on li "47" at bounding box center [763, 843] width 16 height 12
click at [755, 837] on li "48" at bounding box center [763, 843] width 17 height 12
click at [755, 837] on li "49" at bounding box center [763, 843] width 16 height 12
click at [755, 837] on li "50" at bounding box center [763, 843] width 17 height 12
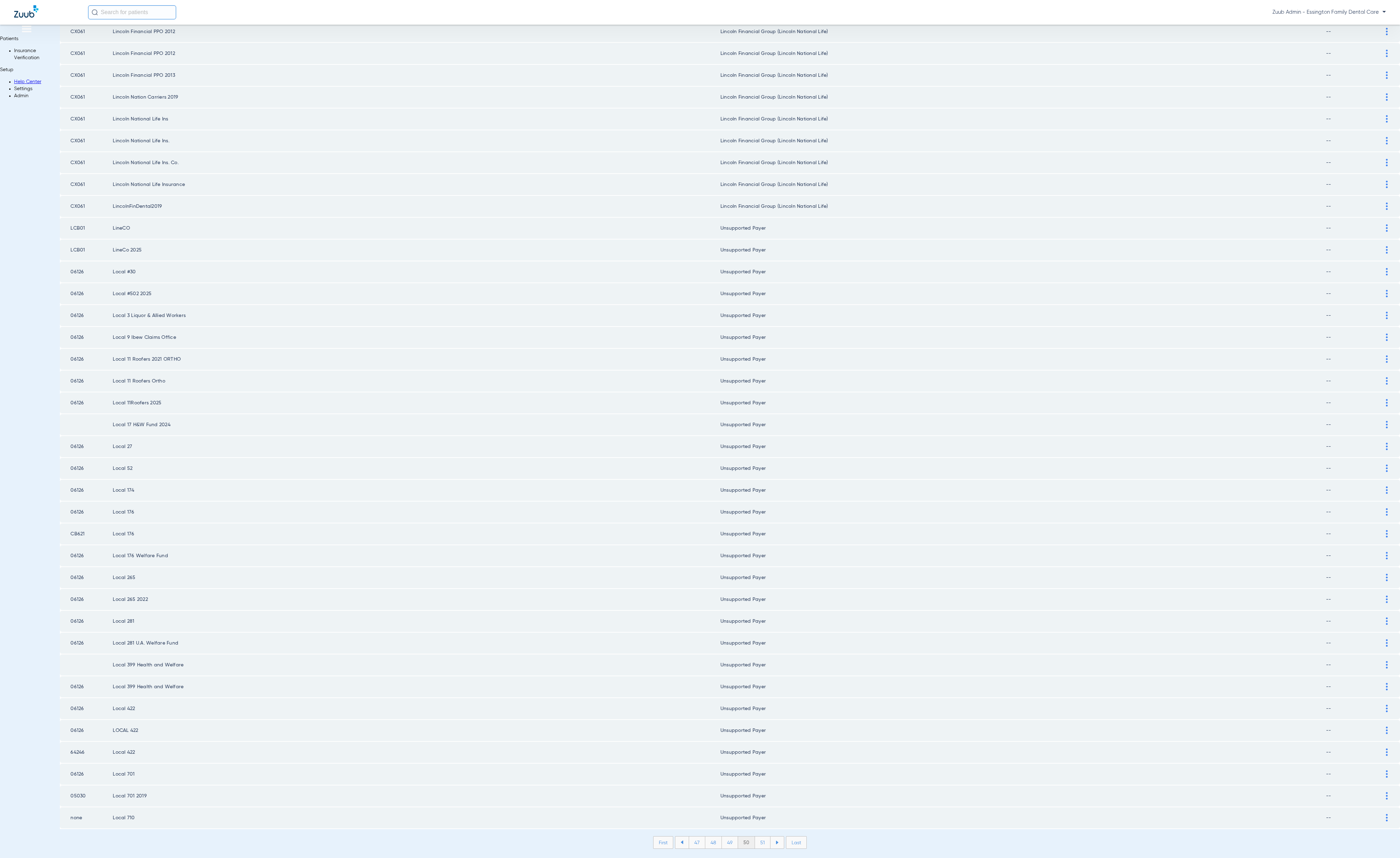
click at [755, 837] on li "51" at bounding box center [763, 843] width 16 height 12
click at [755, 837] on li "52" at bounding box center [763, 843] width 16 height 12
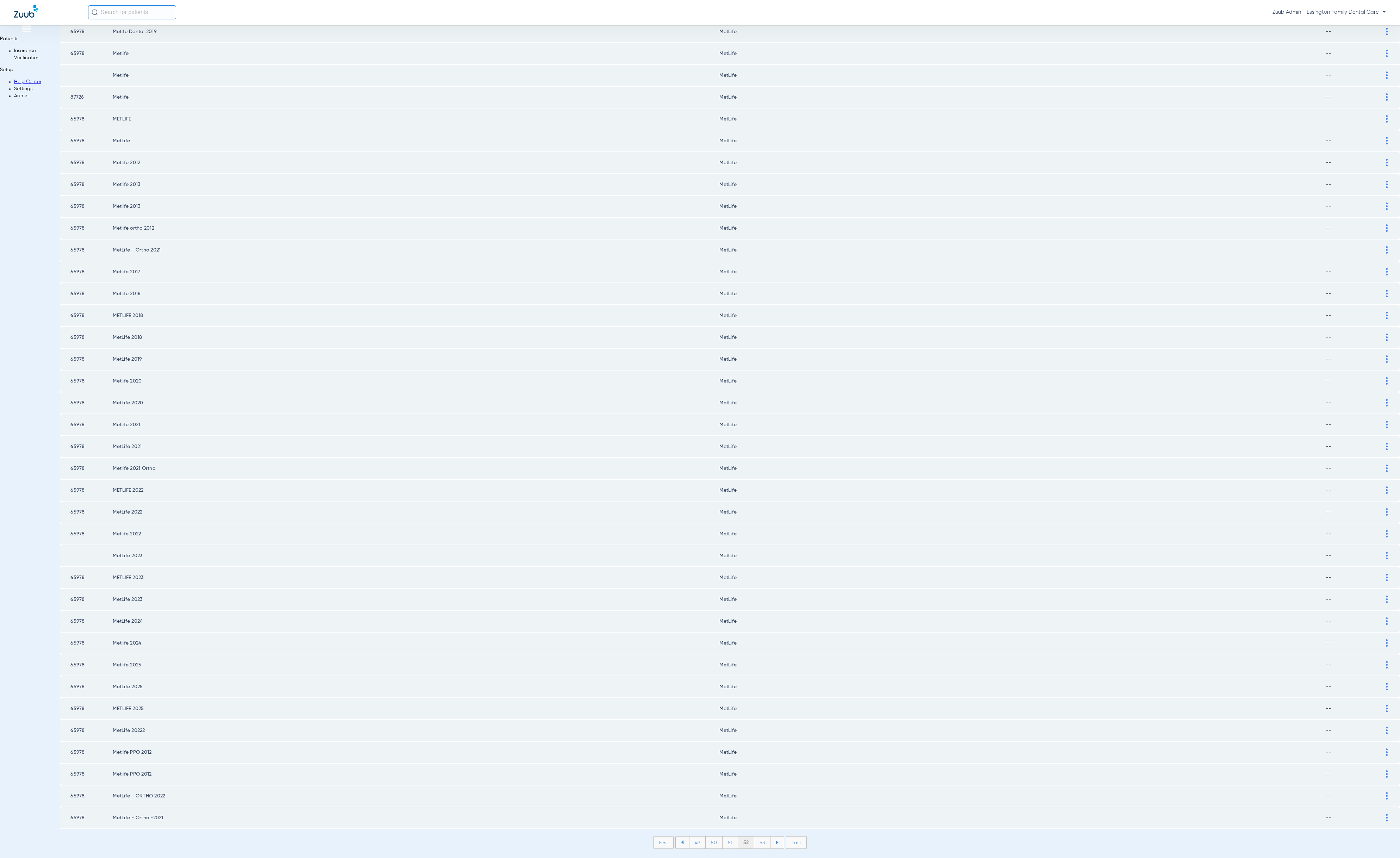
click at [755, 837] on li "53" at bounding box center [763, 843] width 16 height 12
click at [755, 837] on li "54" at bounding box center [763, 843] width 17 height 12
click at [754, 837] on li "55" at bounding box center [762, 843] width 17 height 12
click at [755, 837] on li "56" at bounding box center [763, 843] width 16 height 12
click at [755, 837] on li "57" at bounding box center [763, 843] width 16 height 12
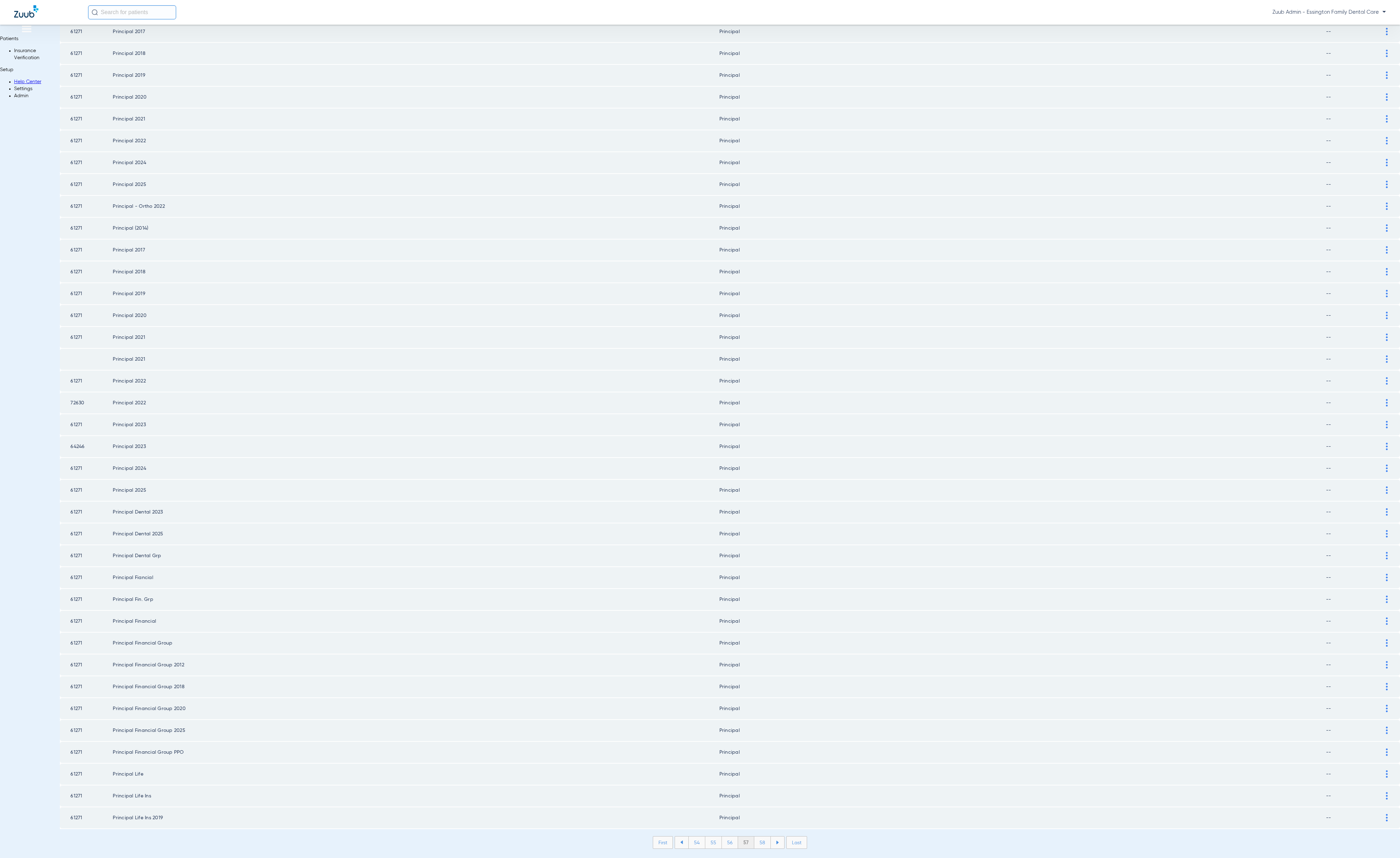
click at [755, 837] on li "58" at bounding box center [763, 843] width 17 height 12
click at [755, 837] on li "59" at bounding box center [763, 843] width 16 height 12
click at [755, 837] on li "60" at bounding box center [763, 843] width 17 height 12
click at [756, 837] on li "61" at bounding box center [763, 843] width 15 height 12
click at [755, 837] on li "62" at bounding box center [763, 843] width 16 height 12
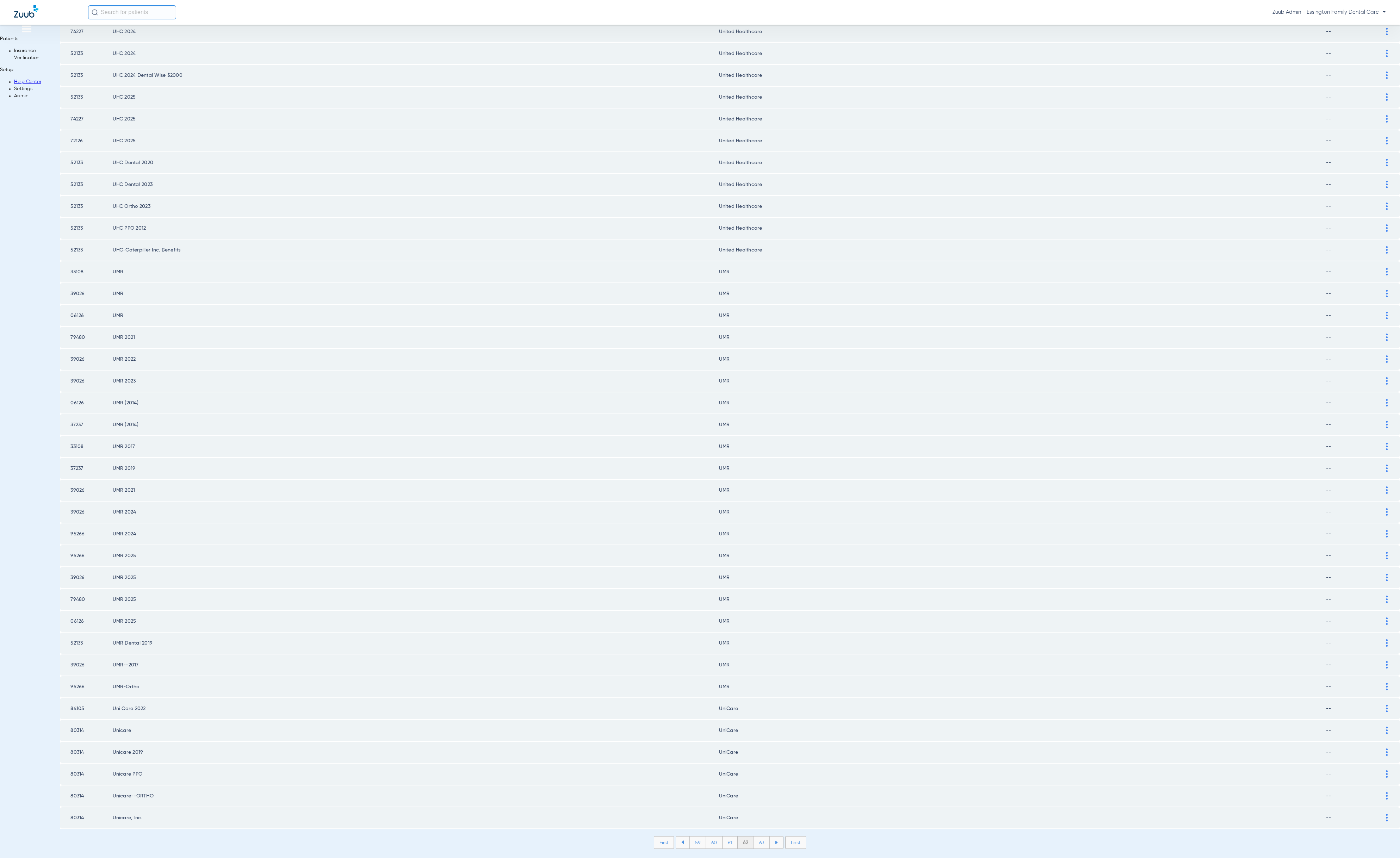
click at [754, 837] on li "63" at bounding box center [762, 843] width 16 height 12
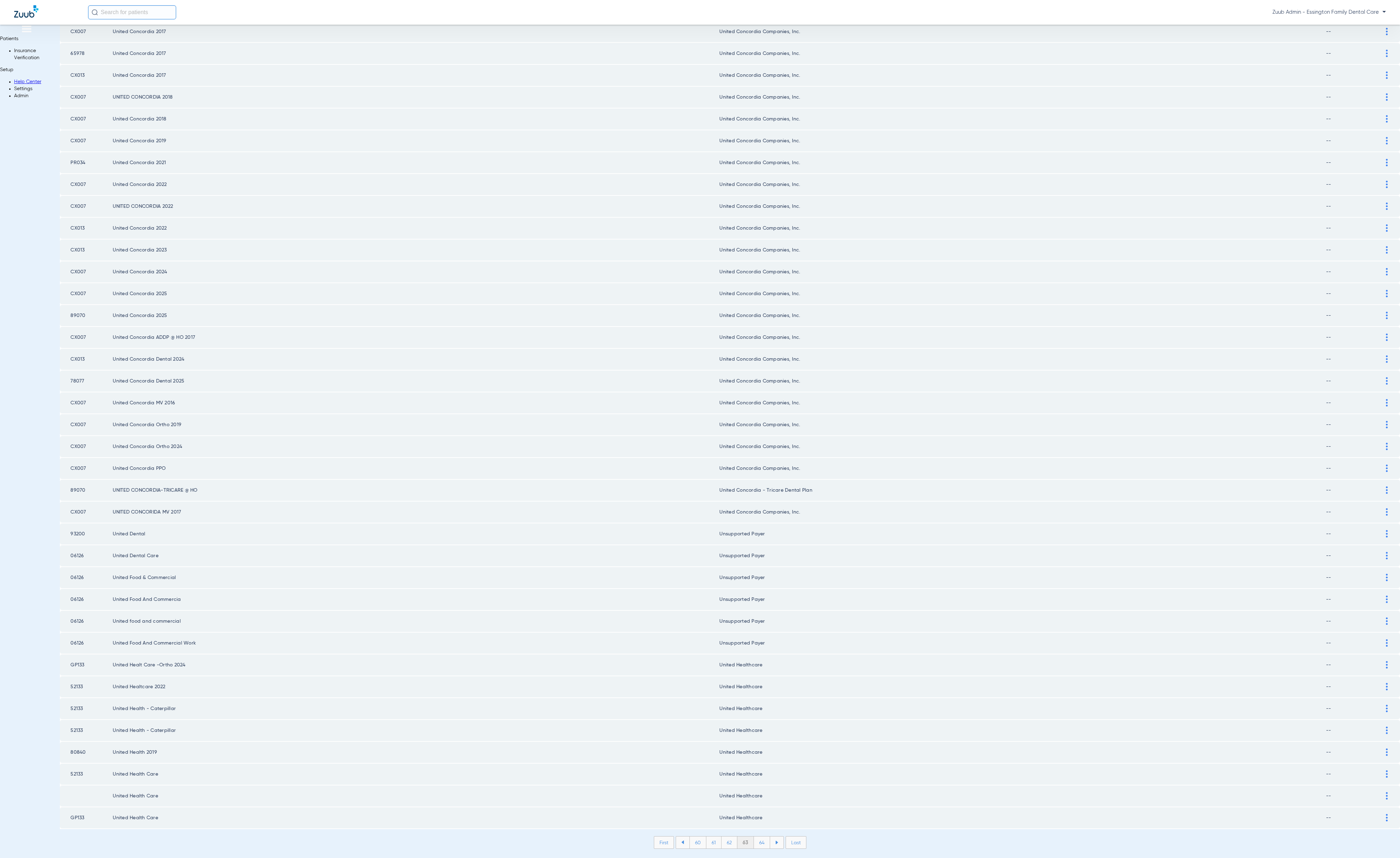
click at [754, 837] on li "64" at bounding box center [762, 843] width 16 height 12
click at [754, 837] on li "65" at bounding box center [762, 843] width 16 height 12
click at [755, 837] on li "66" at bounding box center [763, 843] width 16 height 12
